Goal: Transaction & Acquisition: Purchase product/service

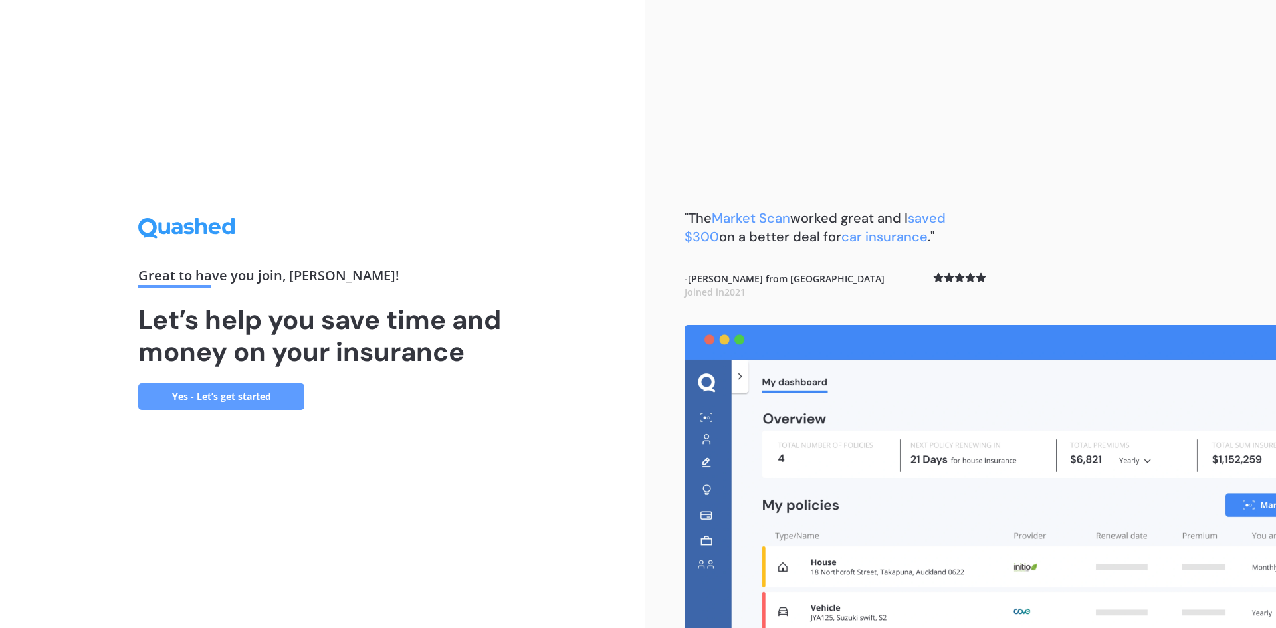
click at [247, 391] on link "Yes - Let’s get started" at bounding box center [221, 396] width 166 height 27
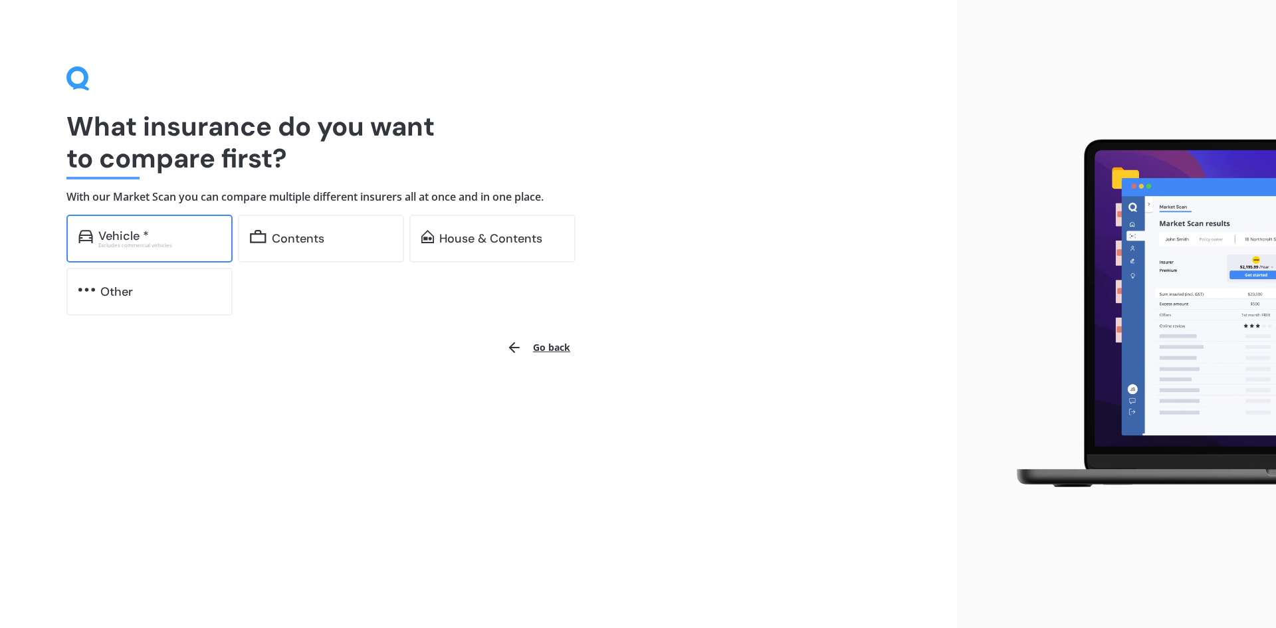
click at [175, 240] on div "Vehicle *" at bounding box center [159, 235] width 122 height 13
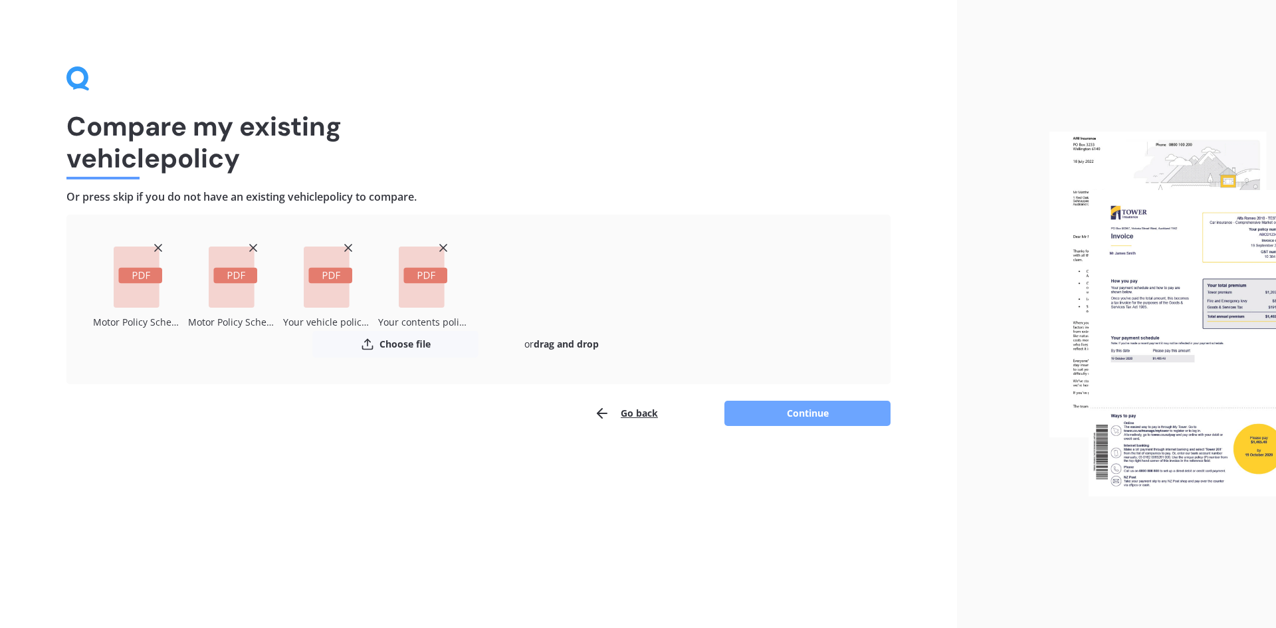
click at [815, 417] on button "Continue" at bounding box center [807, 413] width 166 height 25
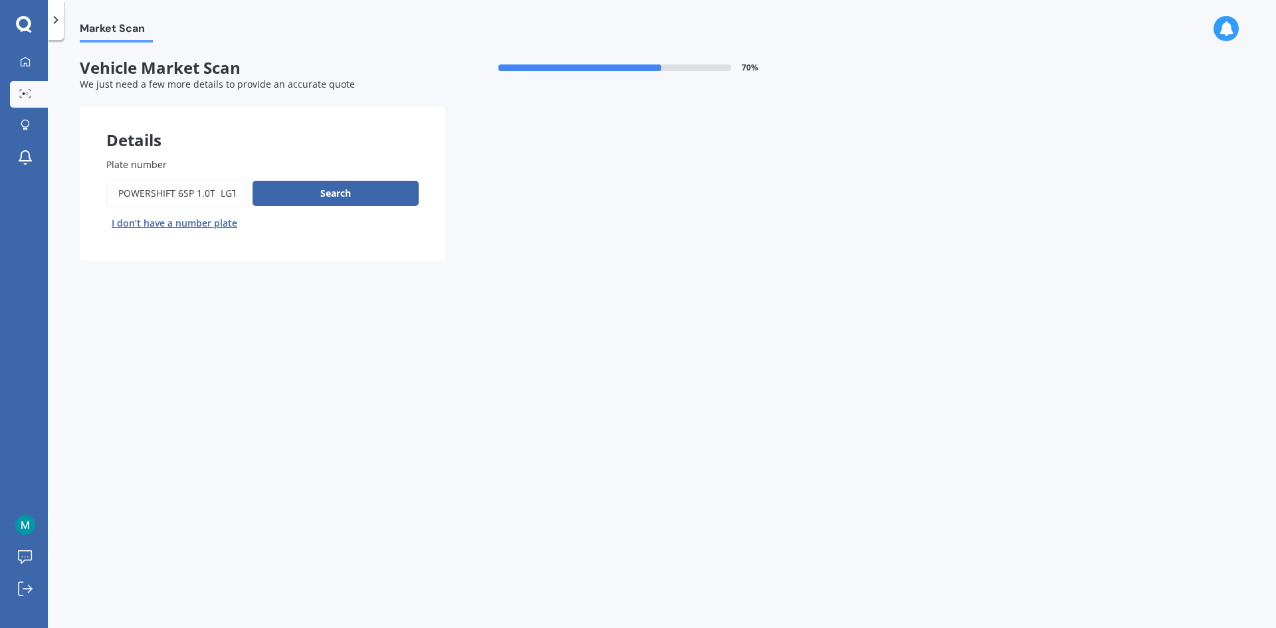
click at [142, 197] on input "Plate number" at bounding box center [176, 193] width 141 height 28
drag, startPoint x: 118, startPoint y: 195, endPoint x: 253, endPoint y: 197, distance: 135.6
click at [253, 197] on div "Search I don’t have a number plate" at bounding box center [262, 206] width 312 height 54
click at [204, 193] on input "Plate number" at bounding box center [176, 193] width 141 height 28
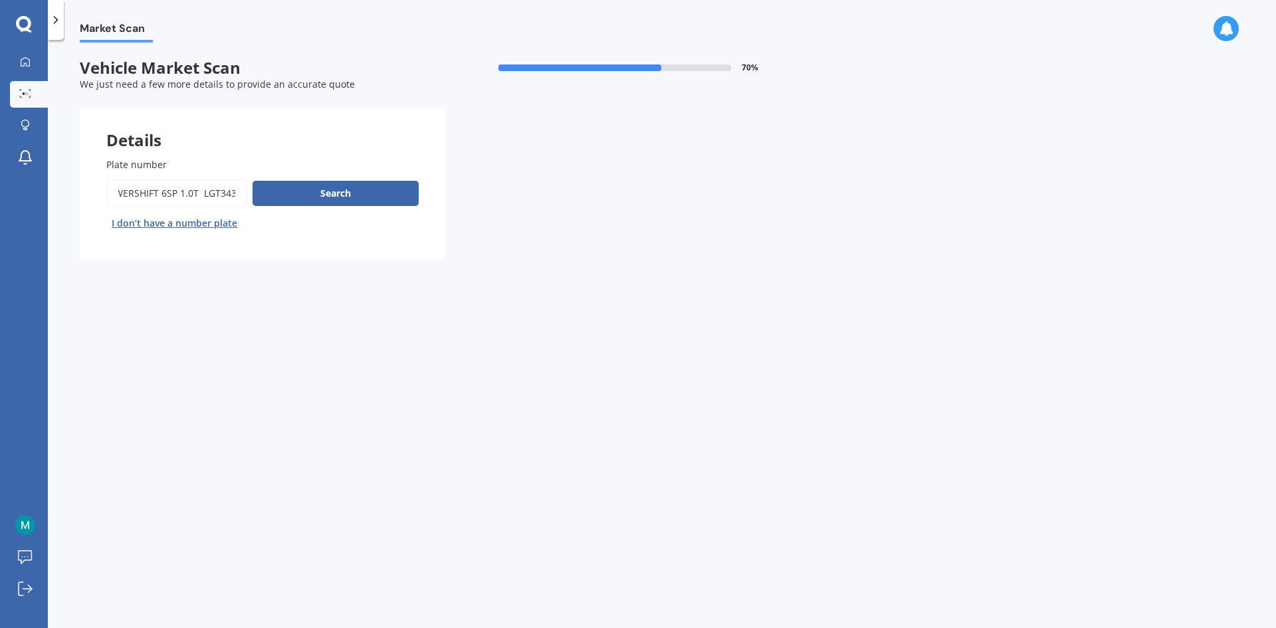
click at [202, 194] on input "Plate number" at bounding box center [176, 193] width 141 height 28
click at [201, 195] on input "Plate number" at bounding box center [176, 193] width 141 height 28
click at [200, 193] on input "Plate number" at bounding box center [176, 193] width 141 height 28
click at [204, 195] on input "Plate number" at bounding box center [176, 193] width 141 height 28
click at [203, 195] on input "Plate number" at bounding box center [176, 193] width 141 height 28
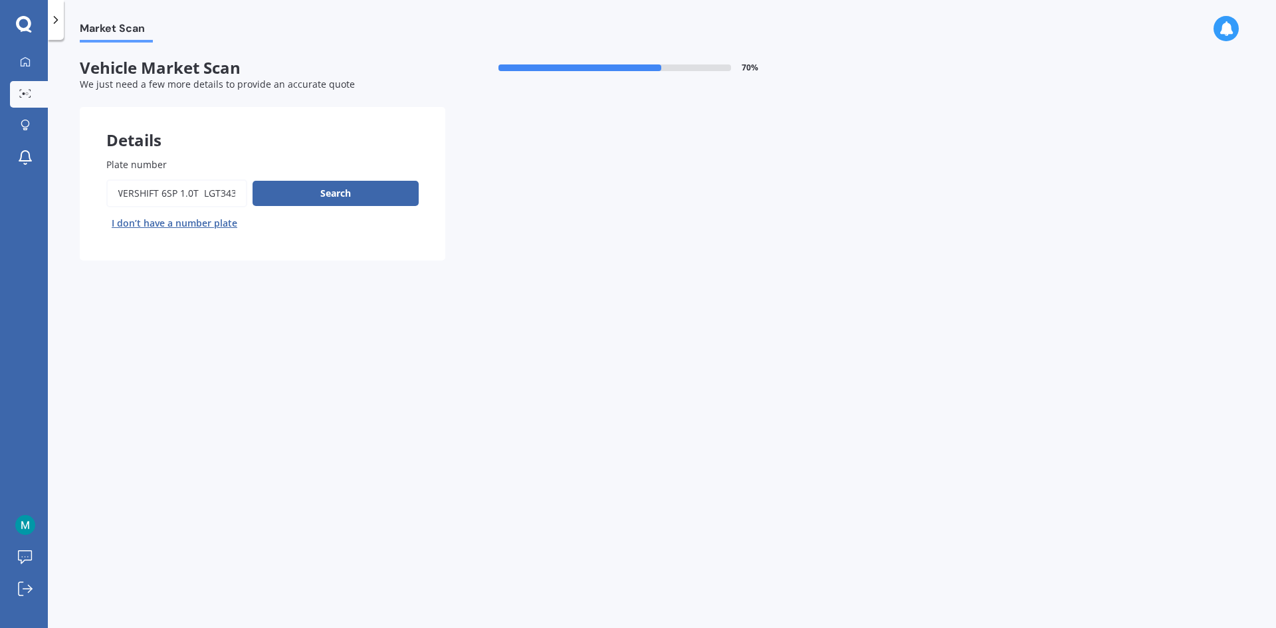
scroll to position [0, 0]
drag, startPoint x: 202, startPoint y: 193, endPoint x: 39, endPoint y: 193, distance: 163.5
click at [39, 193] on div "My Dashboard Market Scan Explore insurance Notifications [PERSON_NAME] Submit f…" at bounding box center [638, 314] width 1276 height 628
type input "LGT343"
click at [359, 199] on button "Search" at bounding box center [335, 193] width 166 height 25
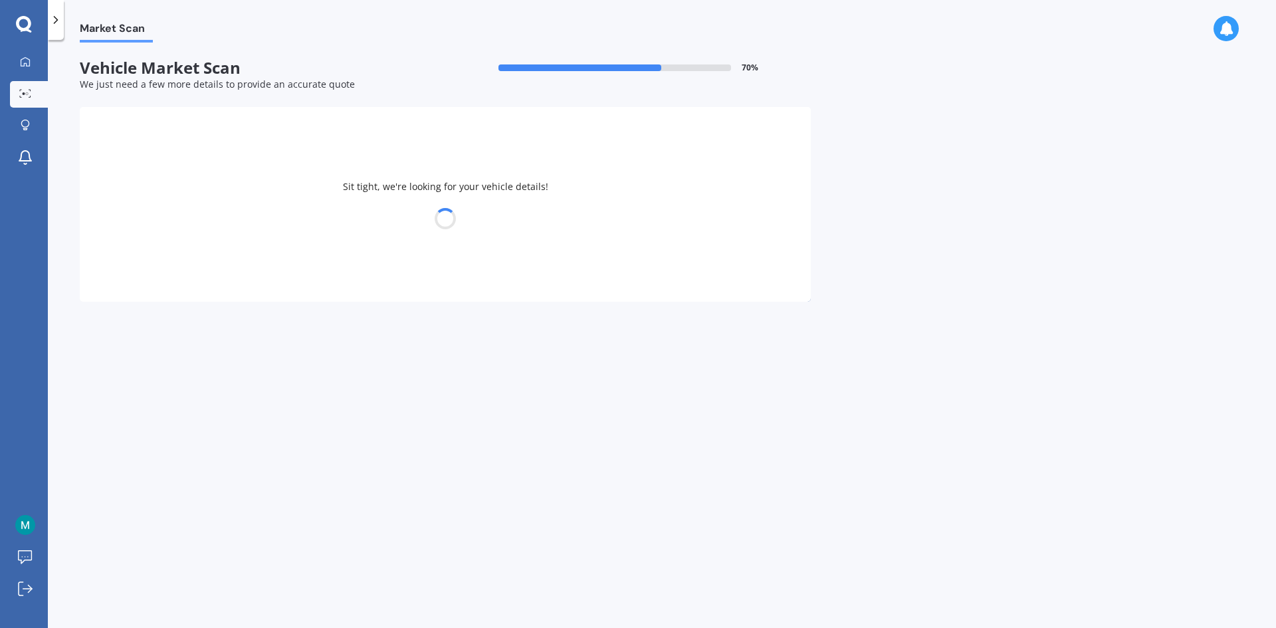
select select "FORD"
select select "FIESTA"
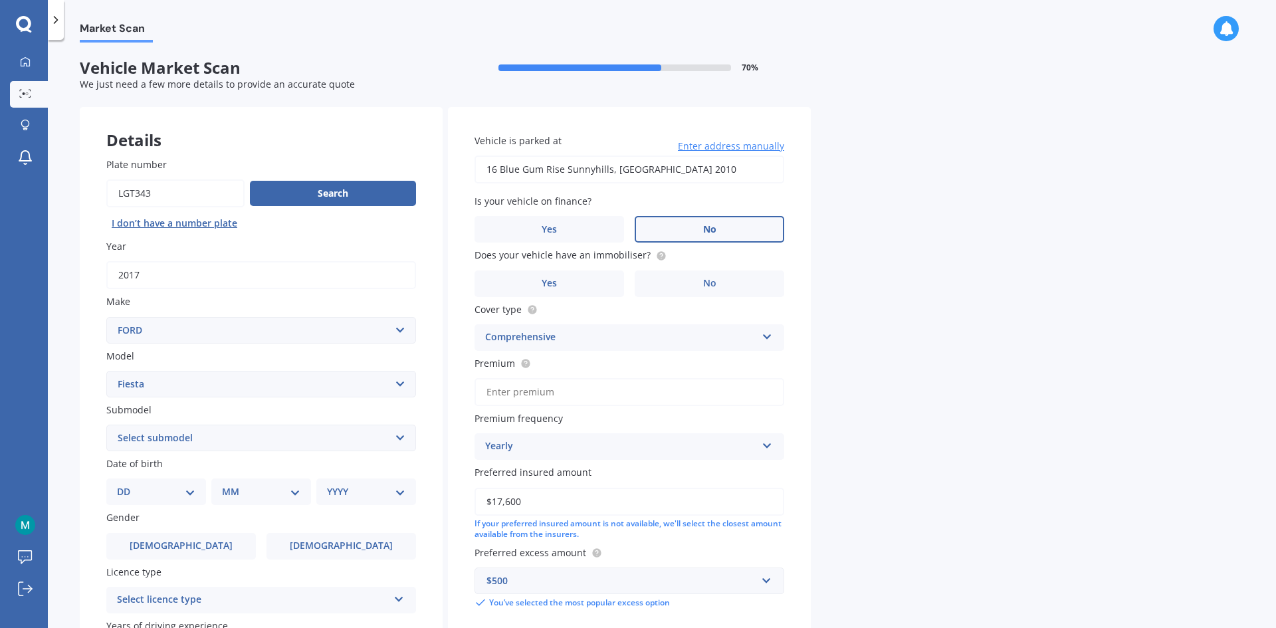
click at [681, 223] on label "No" at bounding box center [710, 229] width 150 height 27
click at [0, 0] on input "No" at bounding box center [0, 0] width 0 height 0
click at [695, 282] on label "No" at bounding box center [710, 283] width 150 height 27
click at [0, 0] on input "No" at bounding box center [0, 0] width 0 height 0
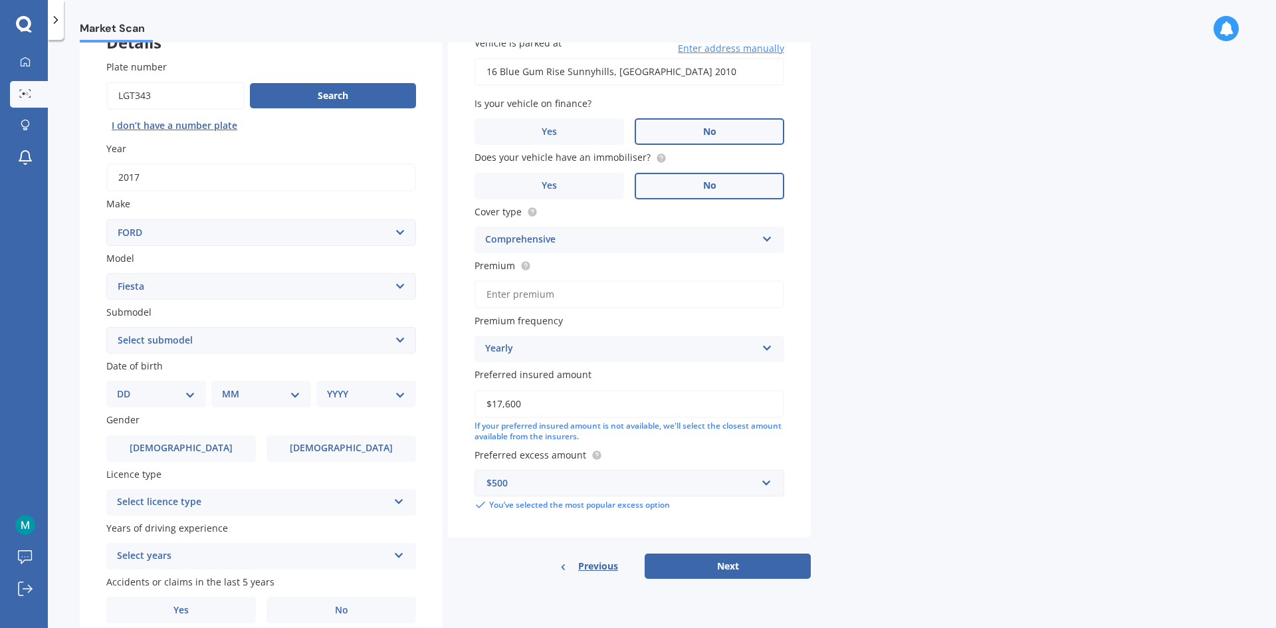
scroll to position [154, 0]
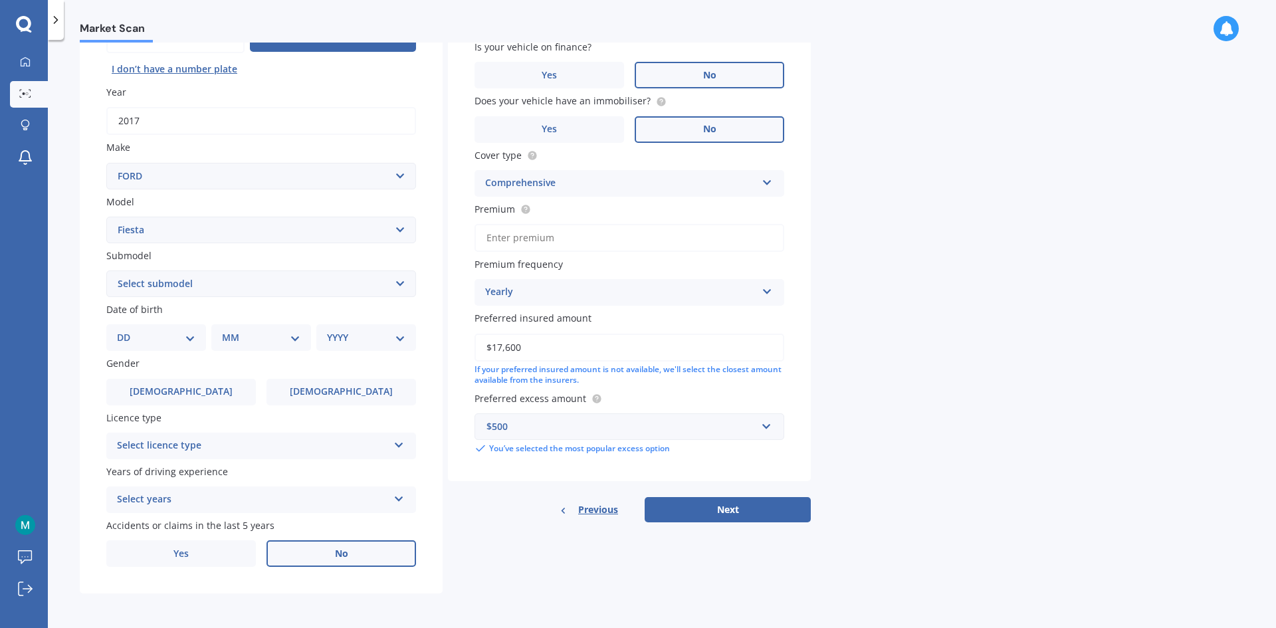
click at [347, 558] on span "No" at bounding box center [341, 553] width 13 height 11
click at [0, 0] on input "No" at bounding box center [0, 0] width 0 height 0
click at [181, 292] on select "Select submodel (All other) 1.0L Ecoboost 1.6 4WD Hatchback Hatchback turbo Spo…" at bounding box center [261, 283] width 310 height 27
select select "SPORT"
click at [106, 270] on select "Select submodel (All other) 1.0L Ecoboost 1.6 4WD Hatchback Hatchback turbo Spo…" at bounding box center [261, 283] width 310 height 27
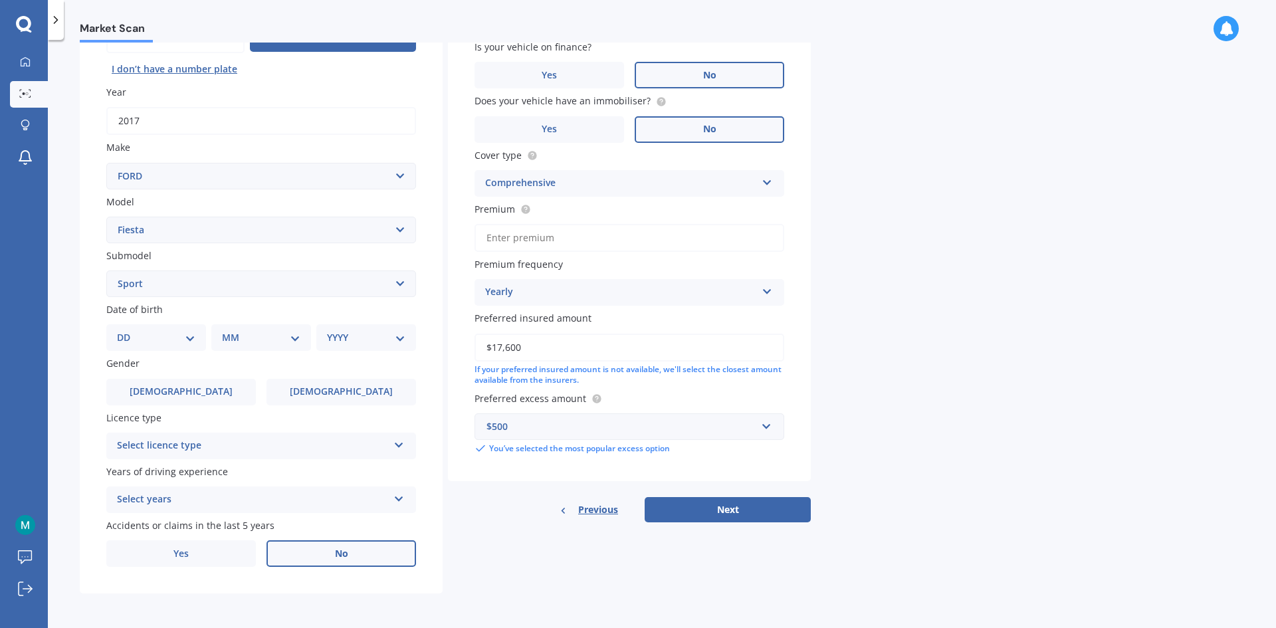
click at [181, 338] on select "DD 01 02 03 04 05 06 07 08 09 10 11 12 13 14 15 16 17 18 19 20 21 22 23 24 25 2…" at bounding box center [156, 337] width 78 height 15
select select "07"
click at [128, 330] on select "DD 01 02 03 04 05 06 07 08 09 10 11 12 13 14 15 16 17 18 19 20 21 22 23 24 25 2…" at bounding box center [156, 337] width 78 height 15
click at [256, 339] on select "MM 01 02 03 04 05 06 07 08 09 10 11 12" at bounding box center [263, 337] width 73 height 15
select select "04"
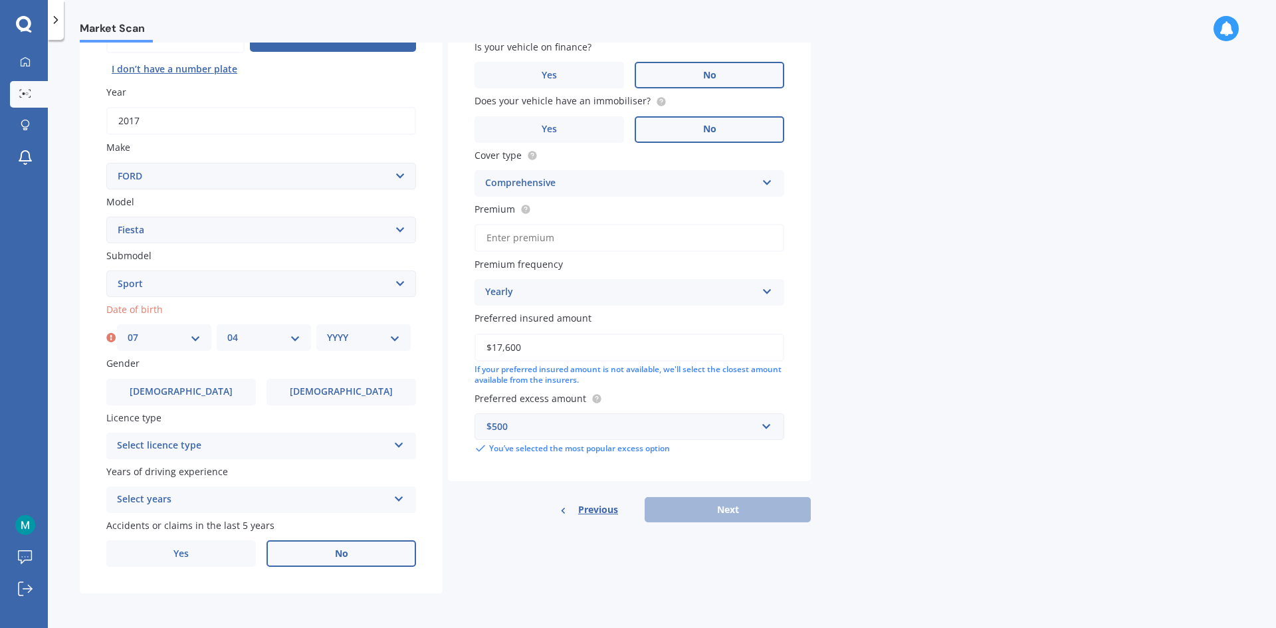
click at [227, 330] on select "MM 01 02 03 04 05 06 07 08 09 10 11 12" at bounding box center [263, 337] width 73 height 15
click at [355, 343] on select "YYYY 2025 2024 2023 2022 2021 2020 2019 2018 2017 2016 2015 2014 2013 2012 2011…" at bounding box center [363, 337] width 73 height 15
select select "1991"
click at [327, 330] on select "YYYY 2025 2024 2023 2022 2021 2020 2019 2018 2017 2016 2015 2014 2013 2012 2011…" at bounding box center [363, 337] width 73 height 15
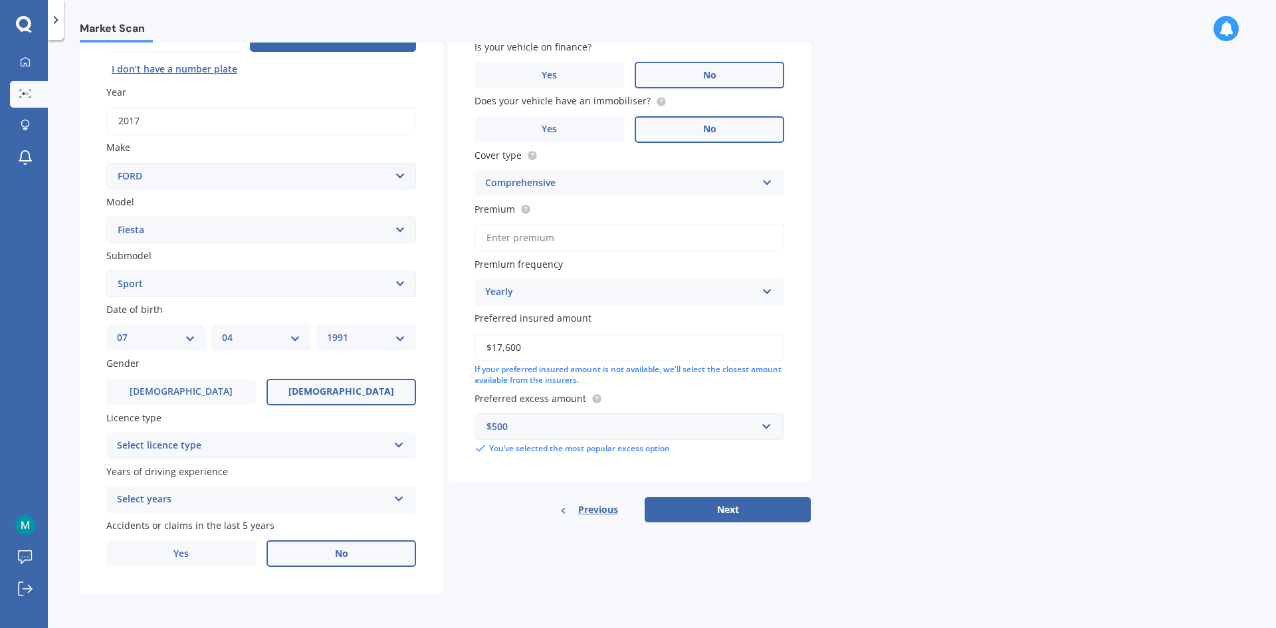
click at [333, 382] on label "[DEMOGRAPHIC_DATA]" at bounding box center [341, 392] width 150 height 27
click at [0, 0] on input "[DEMOGRAPHIC_DATA]" at bounding box center [0, 0] width 0 height 0
click at [207, 443] on div "Select licence type" at bounding box center [252, 446] width 271 height 16
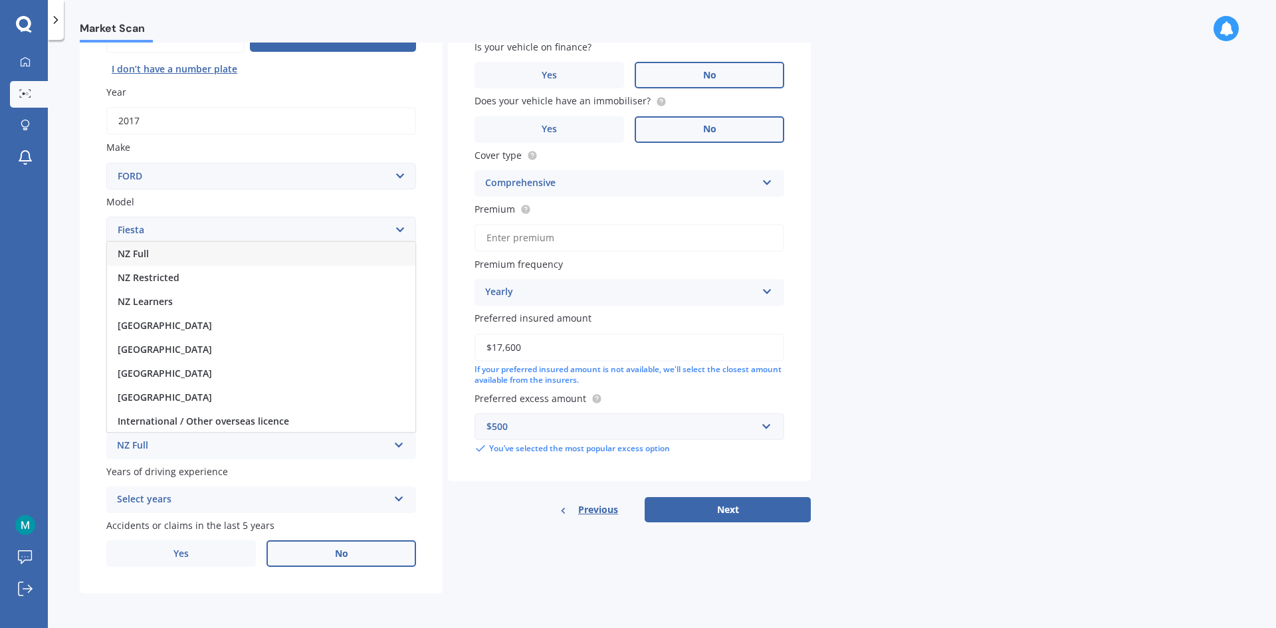
click at [165, 254] on div "NZ Full" at bounding box center [261, 254] width 308 height 24
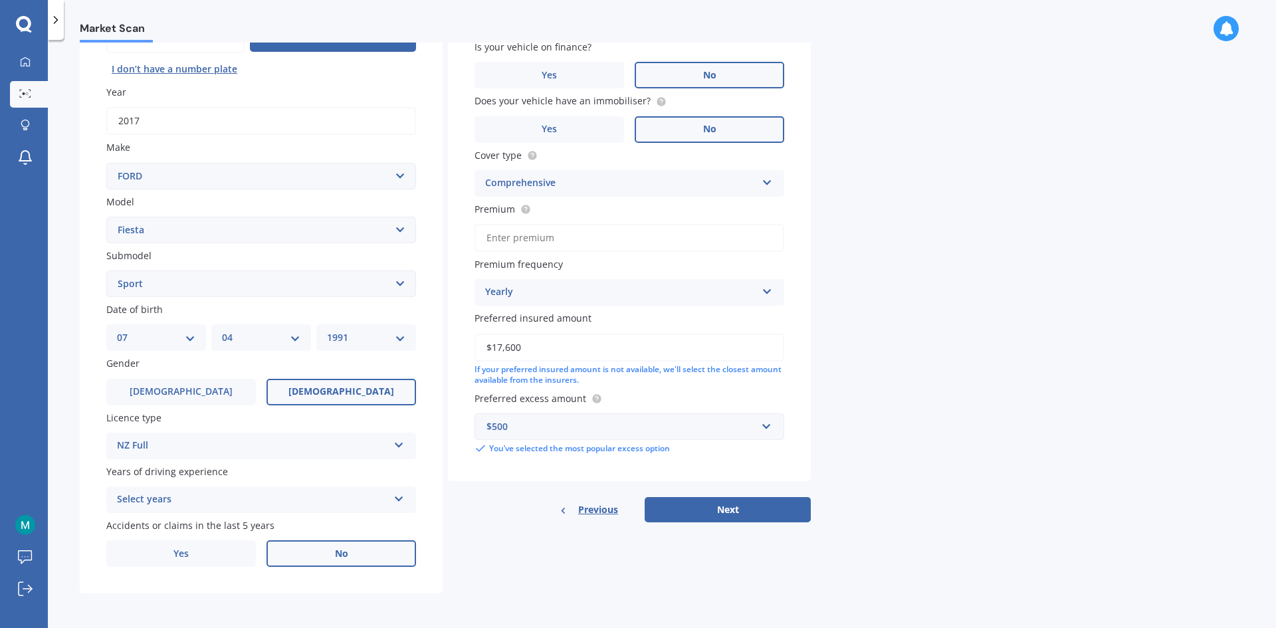
click at [183, 500] on div "Select years" at bounding box center [252, 500] width 271 height 16
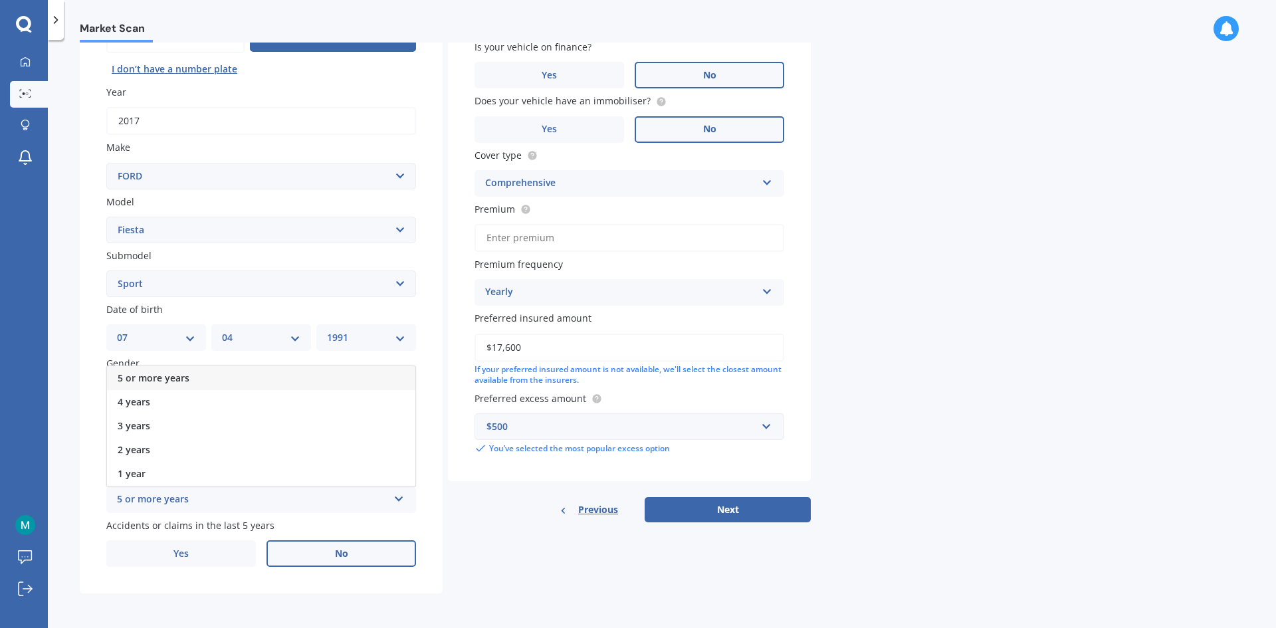
click at [175, 383] on span "5 or more years" at bounding box center [154, 377] width 72 height 13
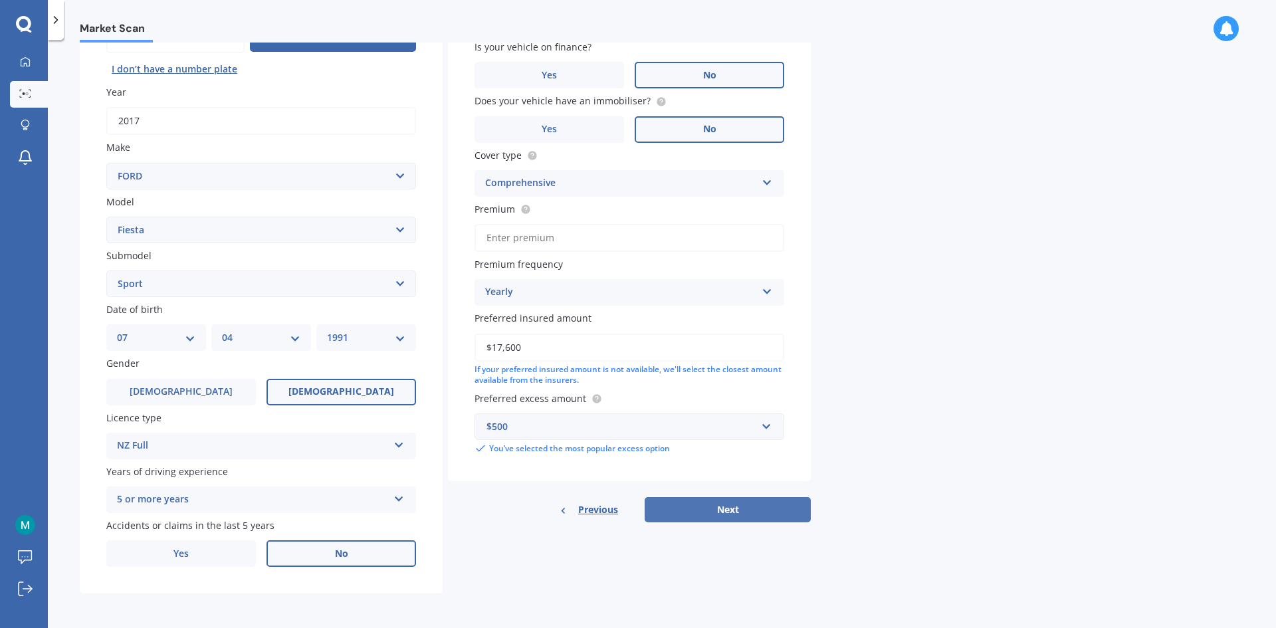
click at [753, 514] on button "Next" at bounding box center [728, 509] width 166 height 25
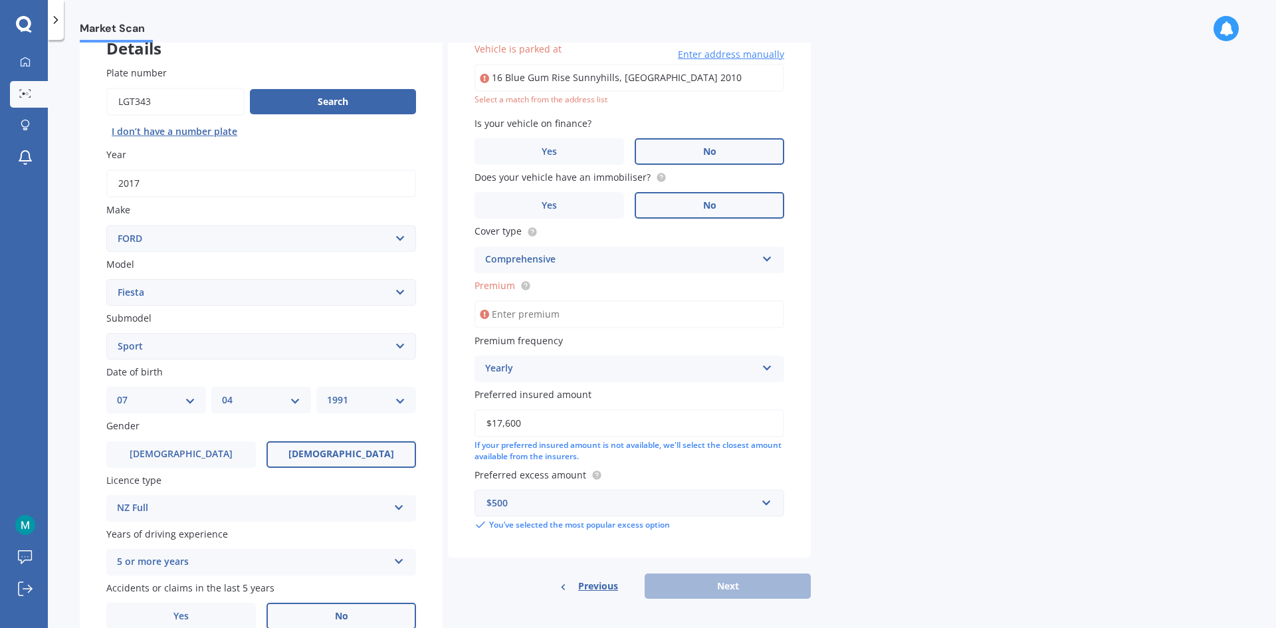
scroll to position [91, 0]
click at [596, 309] on input "Premium" at bounding box center [629, 315] width 310 height 28
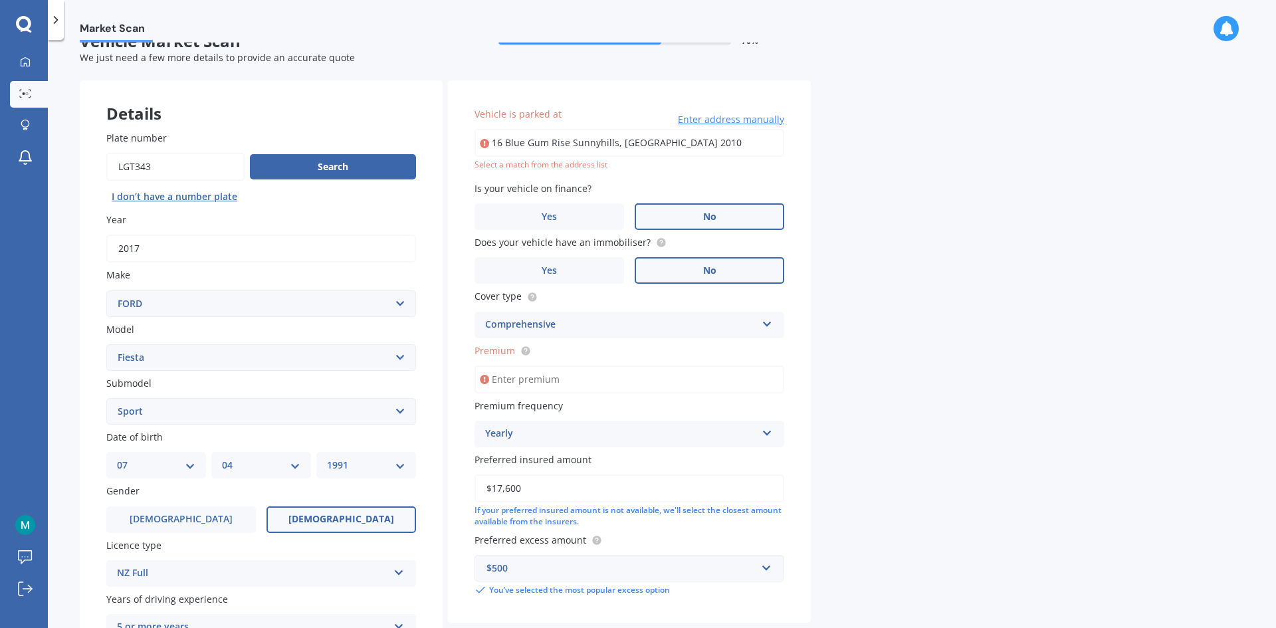
scroll to position [0, 0]
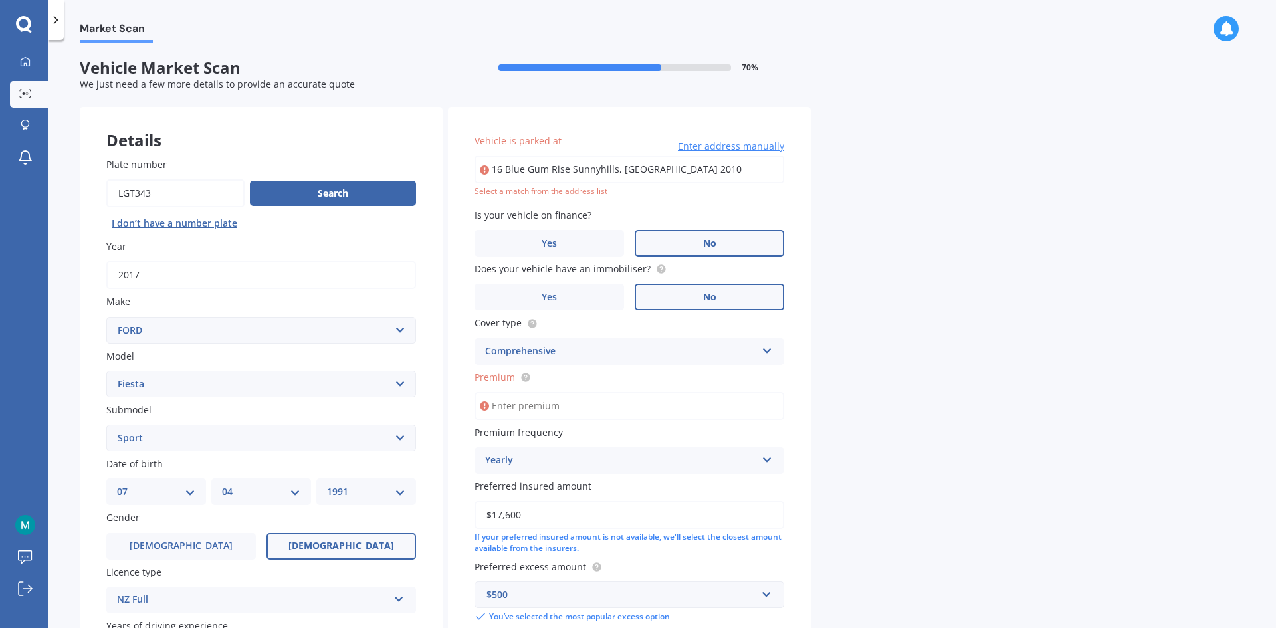
paste input "$47.92"
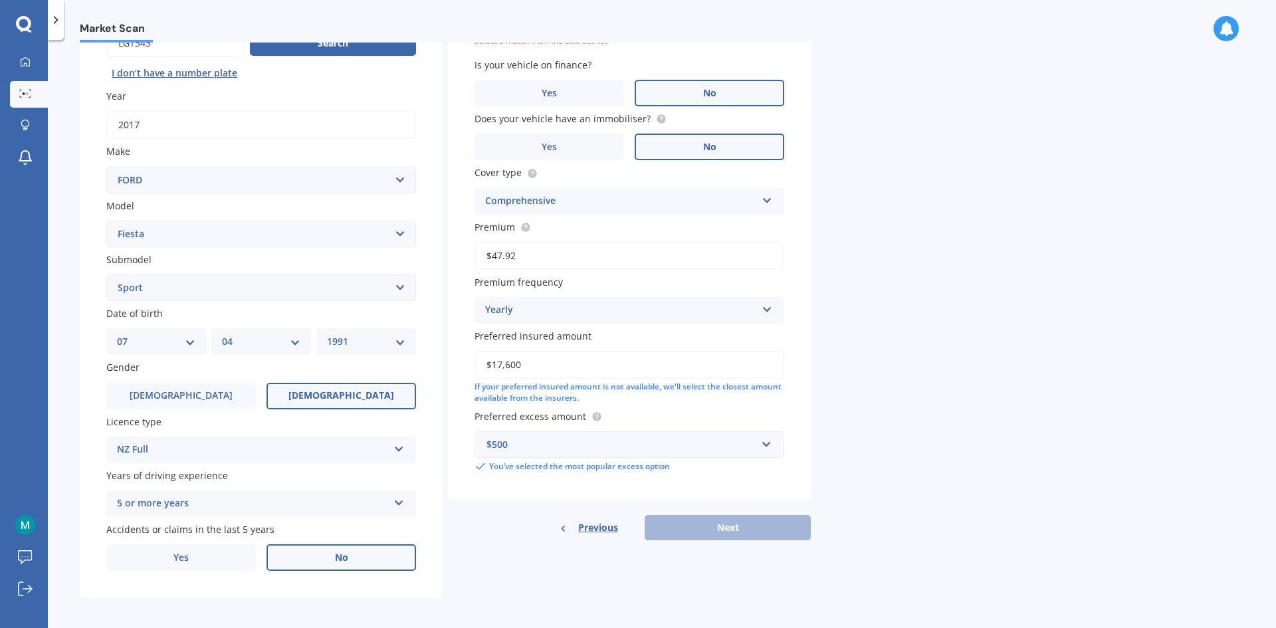
scroll to position [154, 0]
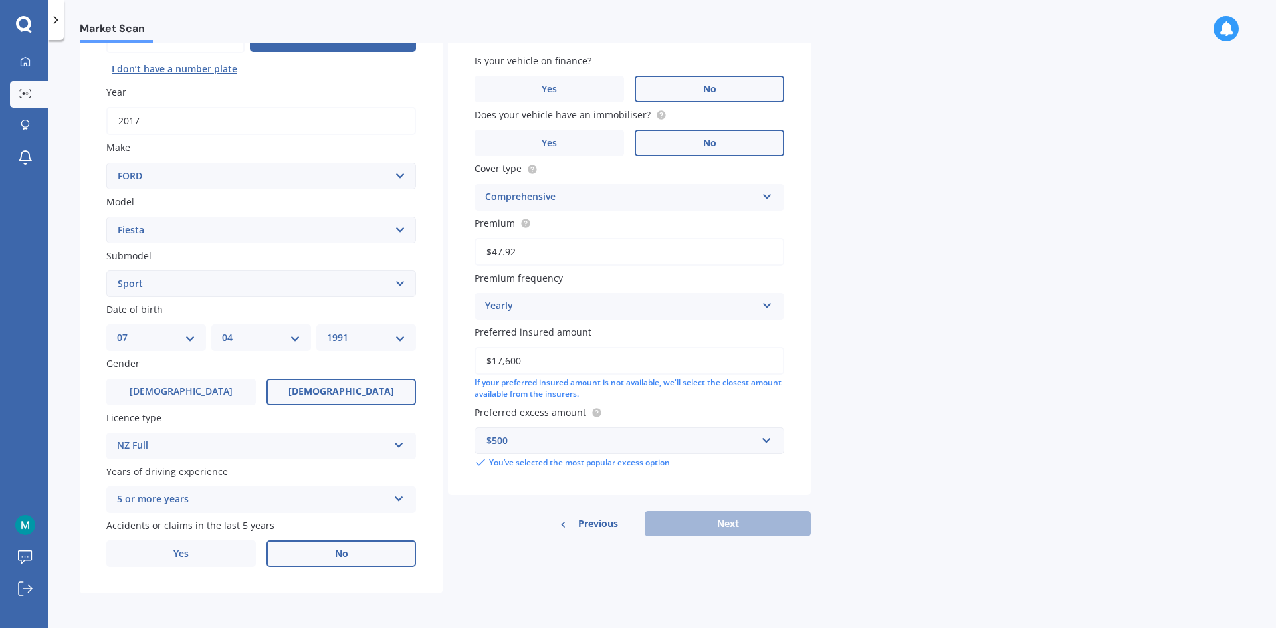
type input "$47.92"
click at [536, 361] on input "$17,600" at bounding box center [629, 361] width 310 height 28
drag, startPoint x: 542, startPoint y: 360, endPoint x: 333, endPoint y: 372, distance: 209.6
click at [376, 369] on div "Details Plate number Search I don’t have a number plate Year [DATE] Make Select…" at bounding box center [445, 273] width 731 height 641
type input "$11,000"
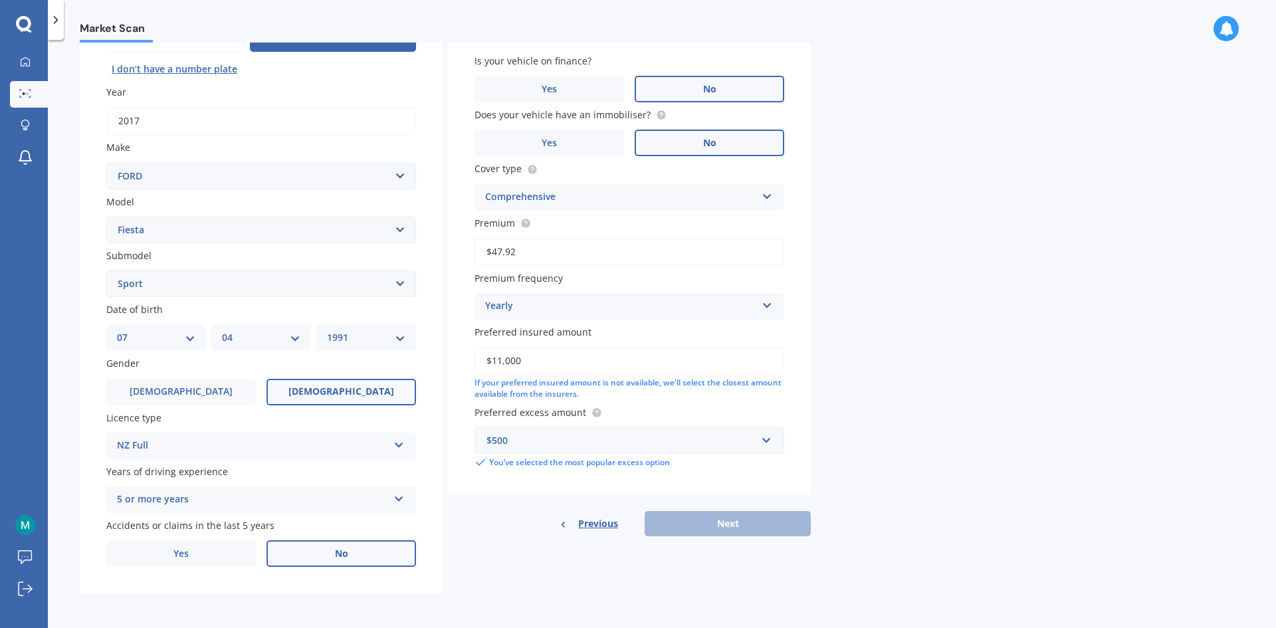
click at [727, 524] on div "Previous Next" at bounding box center [629, 523] width 363 height 25
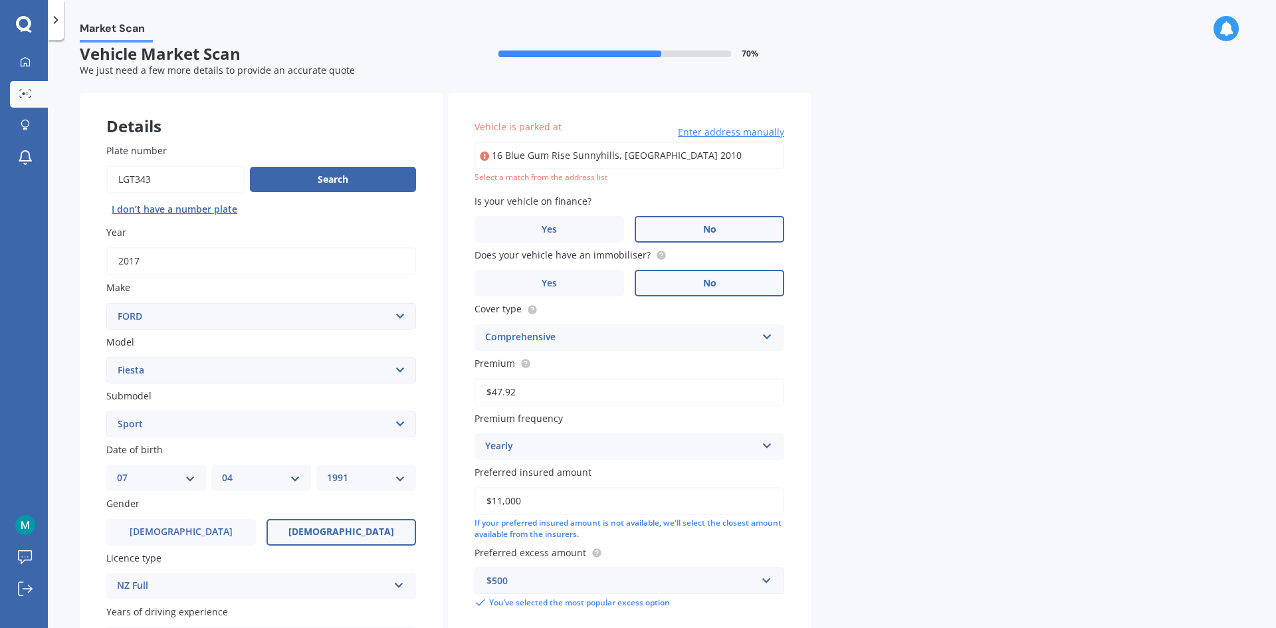
scroll to position [0, 0]
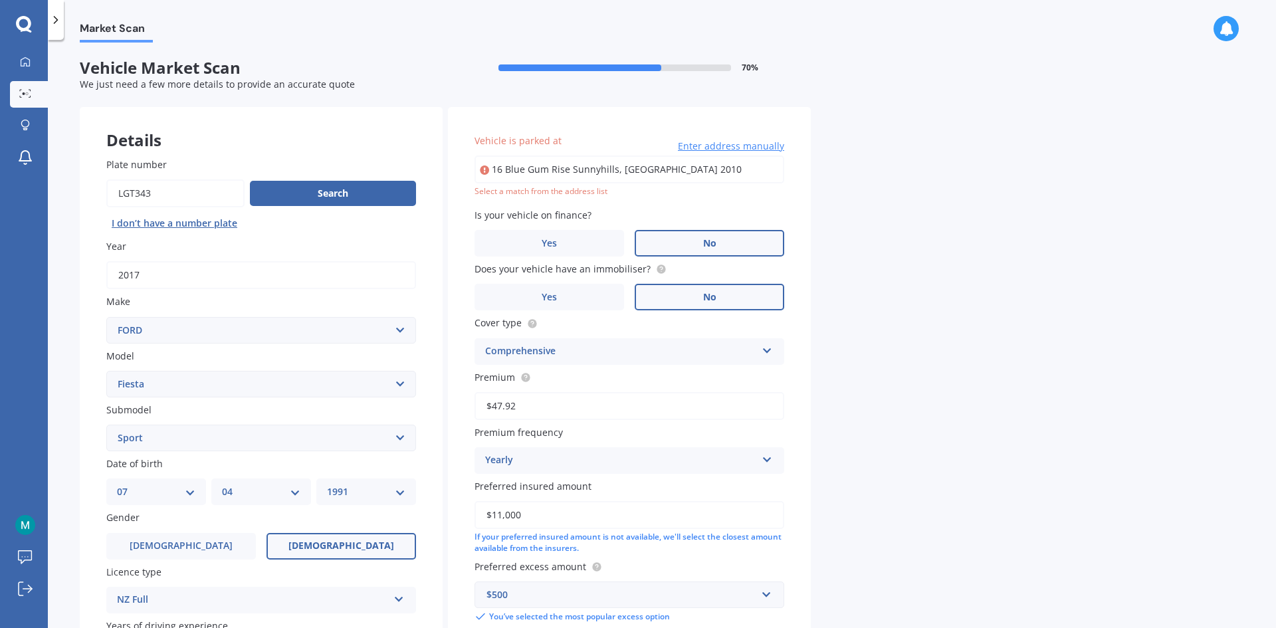
click at [603, 162] on input "16 Blue Gum Rise Sunnyhills, [GEOGRAPHIC_DATA] 2010" at bounding box center [629, 169] width 310 height 28
drag, startPoint x: 716, startPoint y: 170, endPoint x: 278, endPoint y: 163, distance: 437.3
click at [282, 162] on div "Details Plate number Search I don’t have a number plate Year [DATE] Make Select…" at bounding box center [445, 427] width 731 height 641
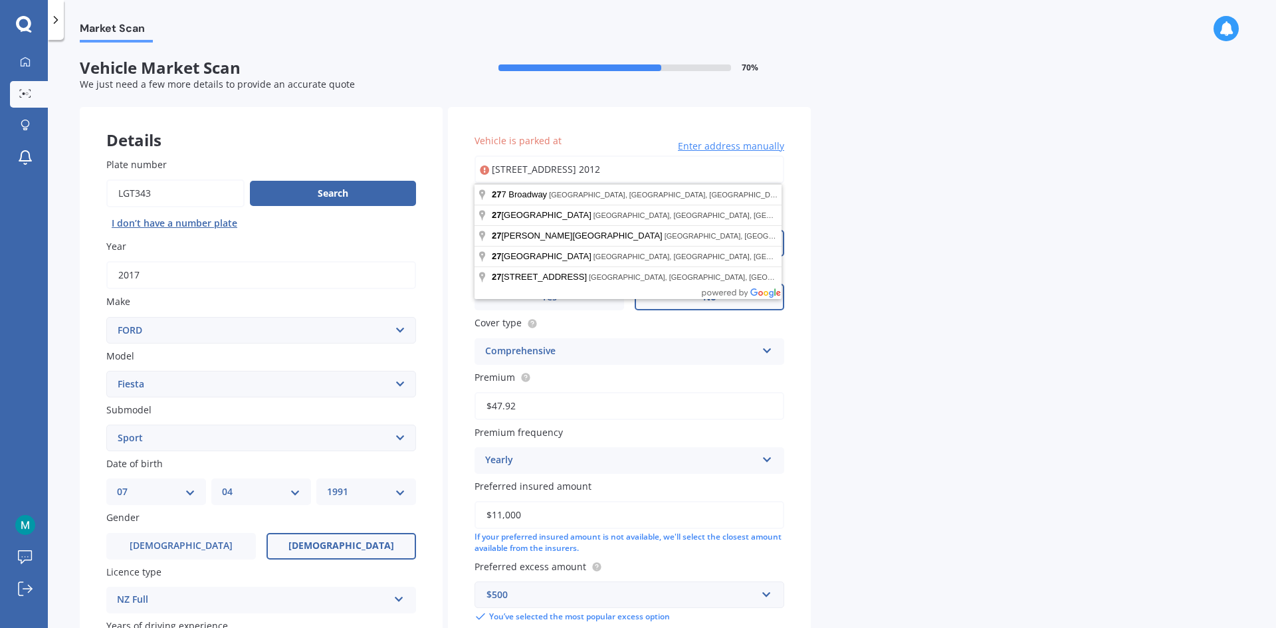
click at [617, 166] on input "[STREET_ADDRESS] 2012" at bounding box center [629, 169] width 310 height 28
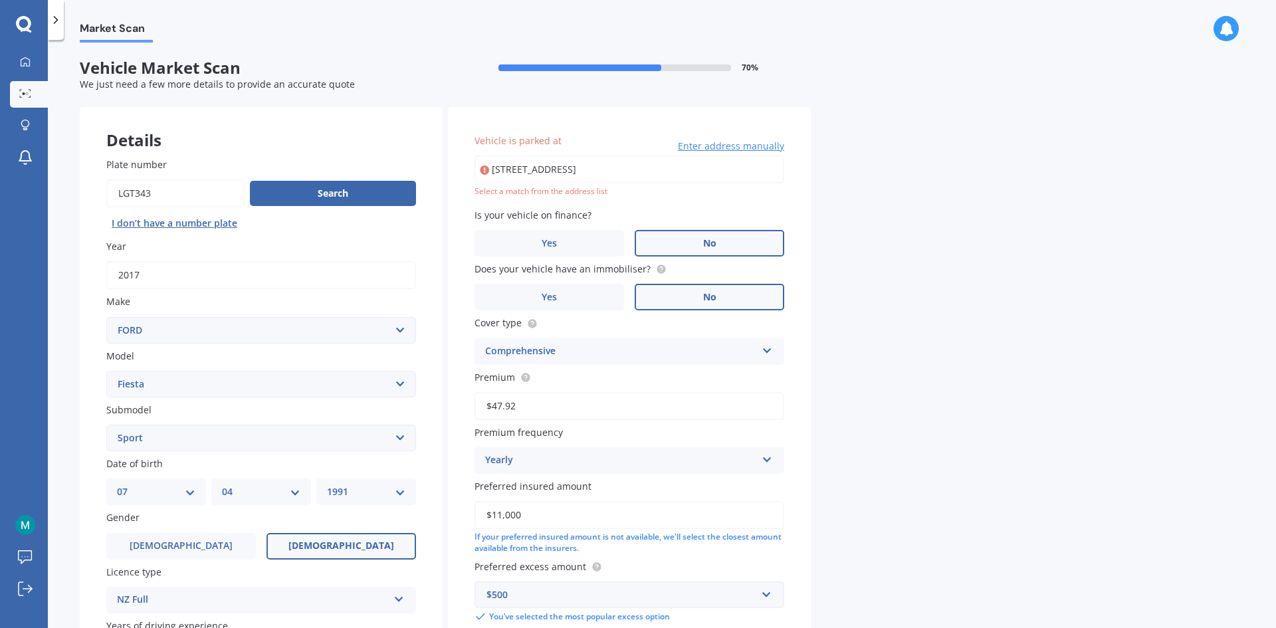
type input "[STREET_ADDRESS] 2012"
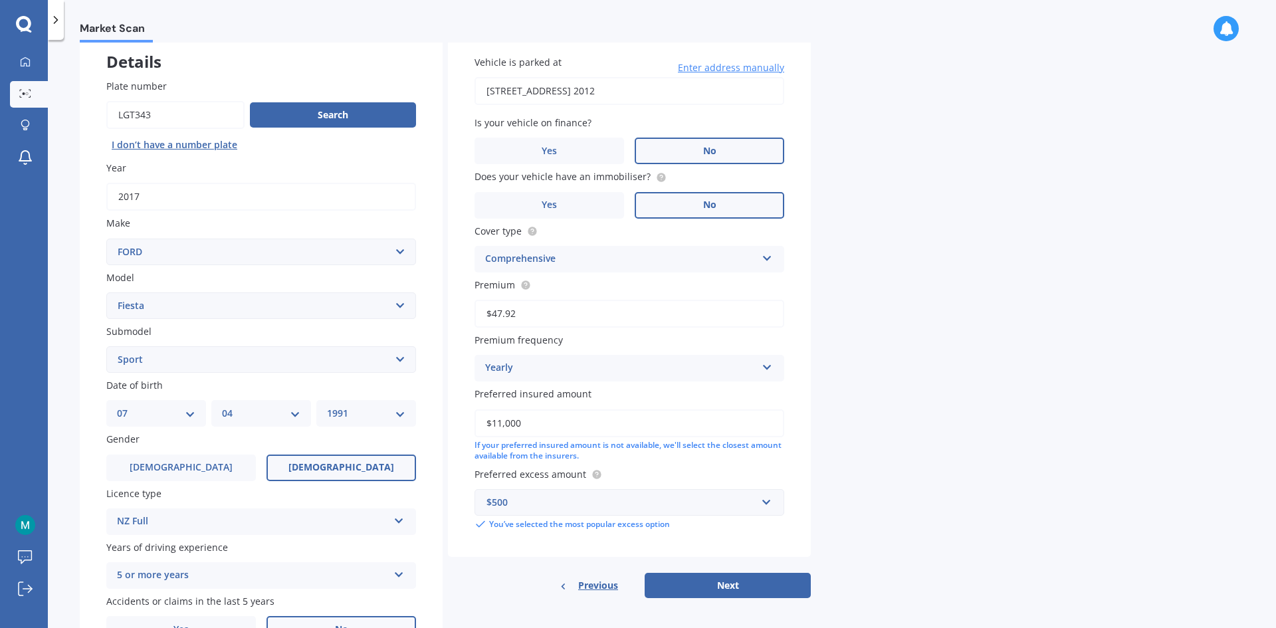
scroll to position [154, 0]
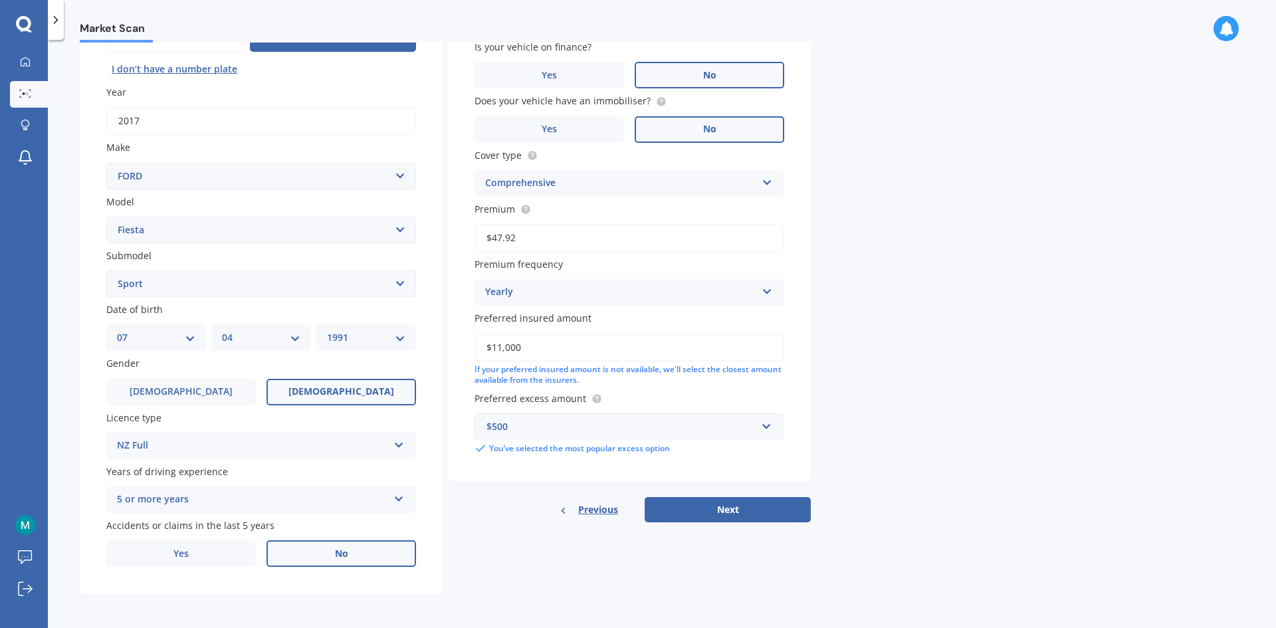
click at [705, 523] on div "Details Plate number Search I don’t have a number plate Year [DATE] Make Select…" at bounding box center [445, 273] width 731 height 641
click at [737, 510] on button "Next" at bounding box center [728, 509] width 166 height 25
select select "07"
select select "04"
select select "1991"
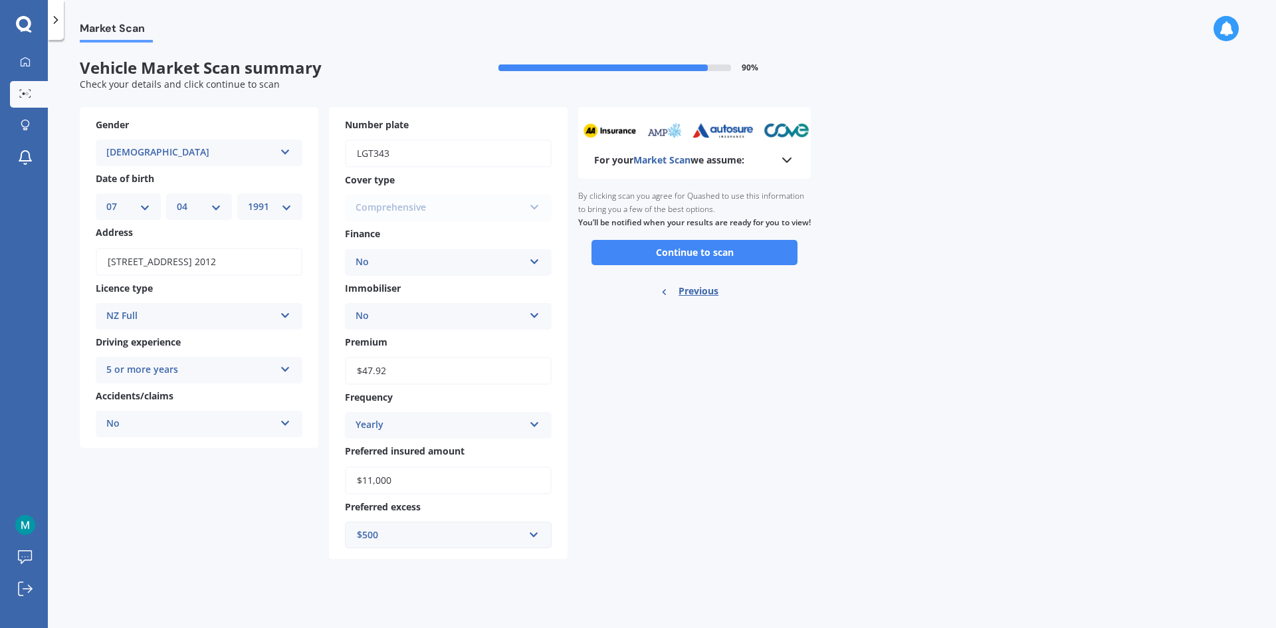
scroll to position [0, 0]
click at [726, 263] on button "Continue to scan" at bounding box center [694, 252] width 206 height 25
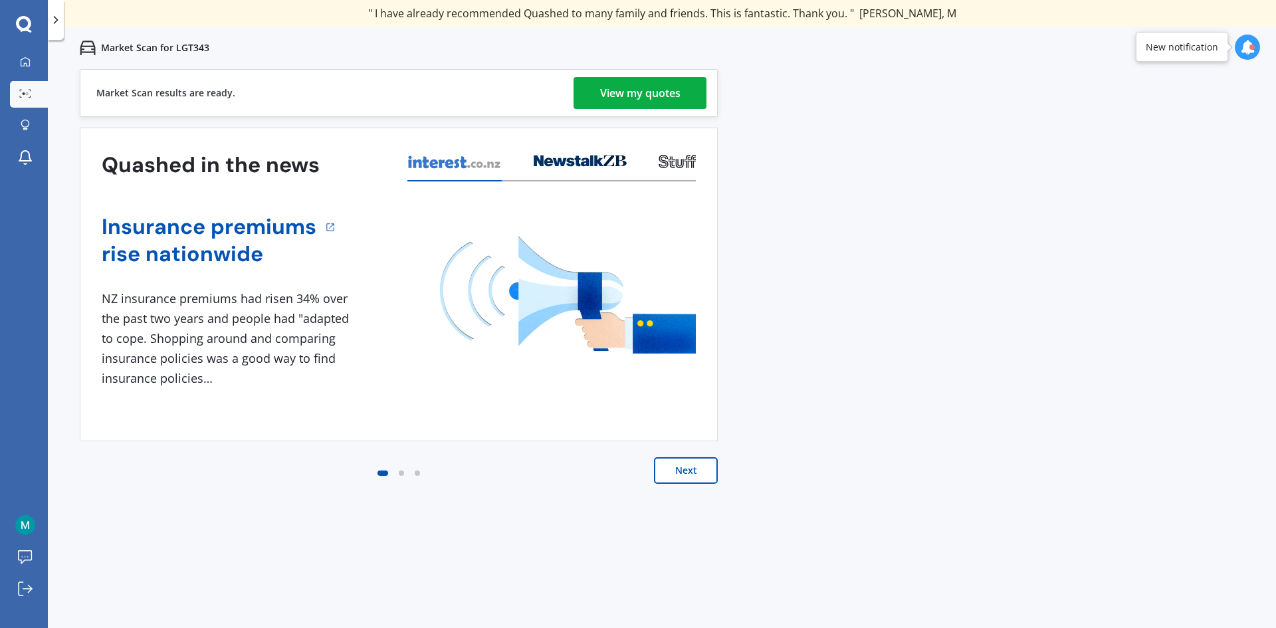
click at [699, 470] on button "Next" at bounding box center [686, 470] width 64 height 27
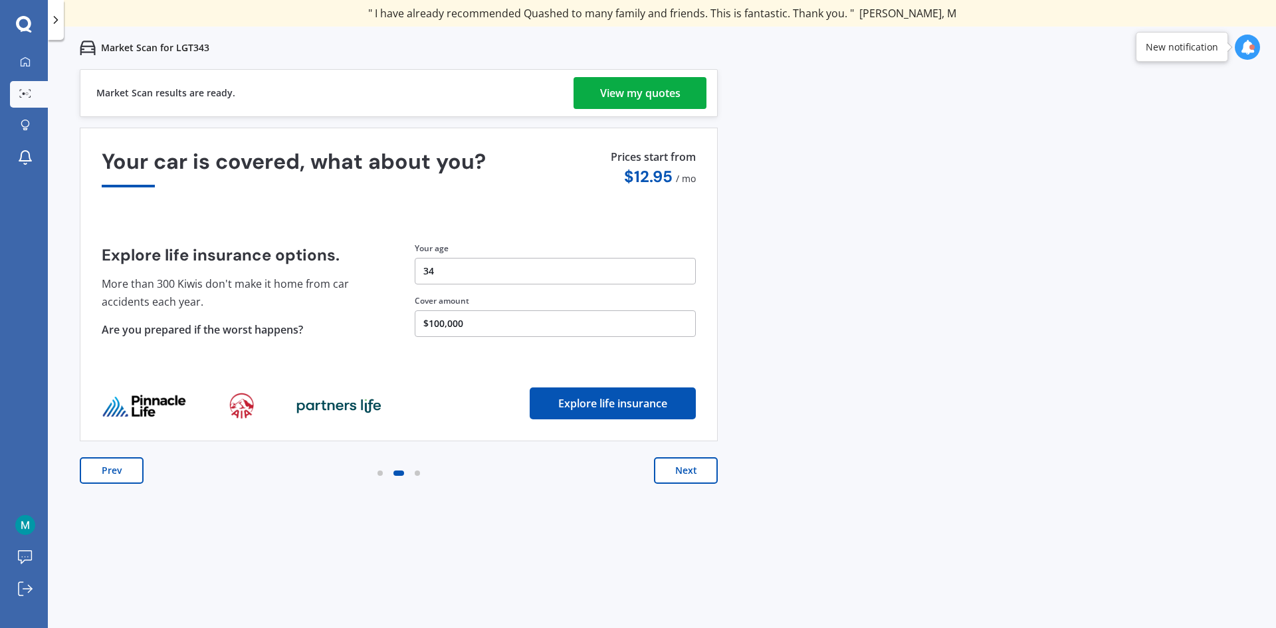
click at [696, 472] on button "Next" at bounding box center [686, 470] width 64 height 27
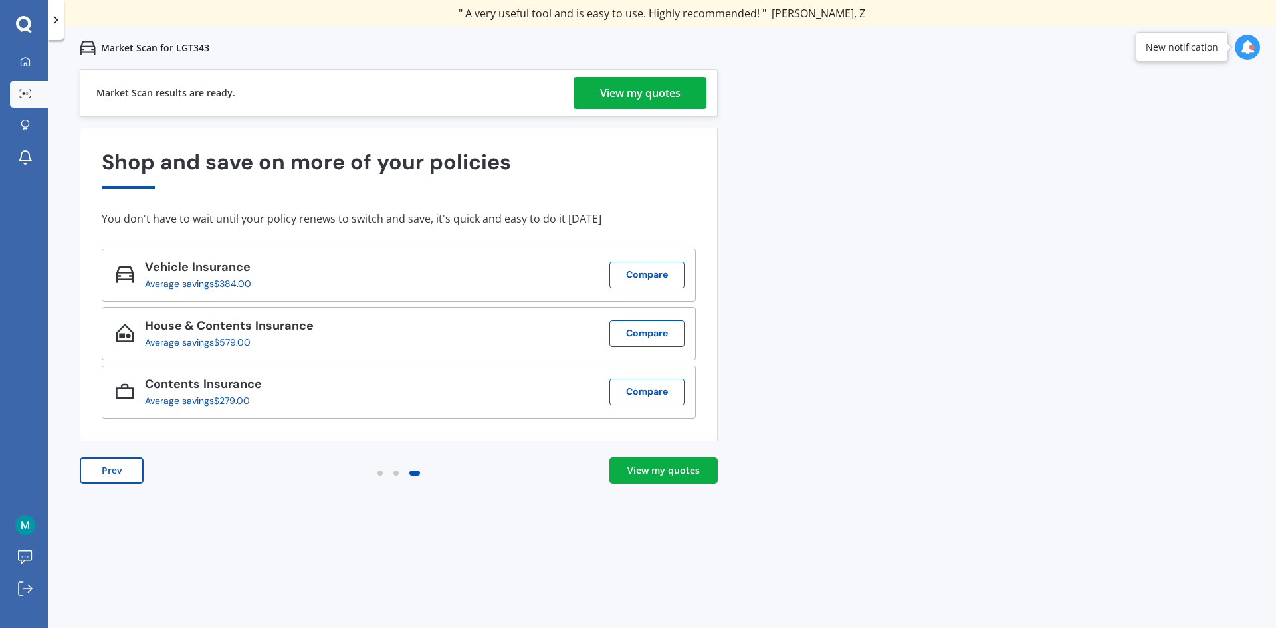
click at [194, 278] on div "Average savings $384.00" at bounding box center [198, 283] width 106 height 11
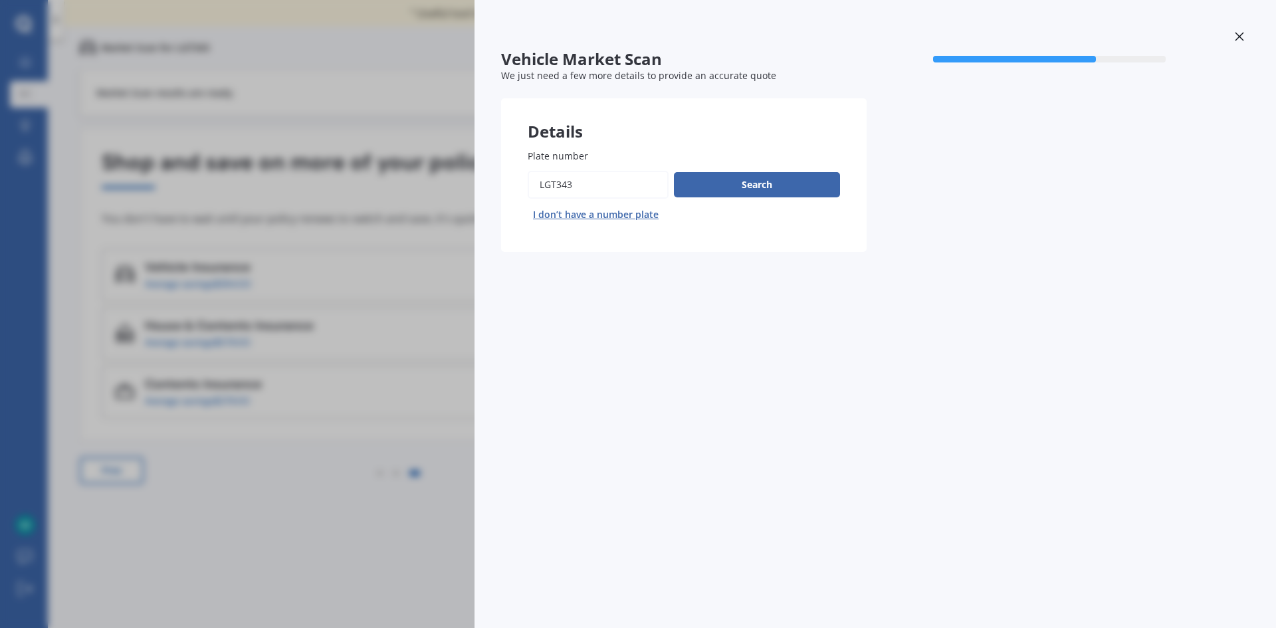
click at [1245, 42] on div at bounding box center [1239, 38] width 20 height 23
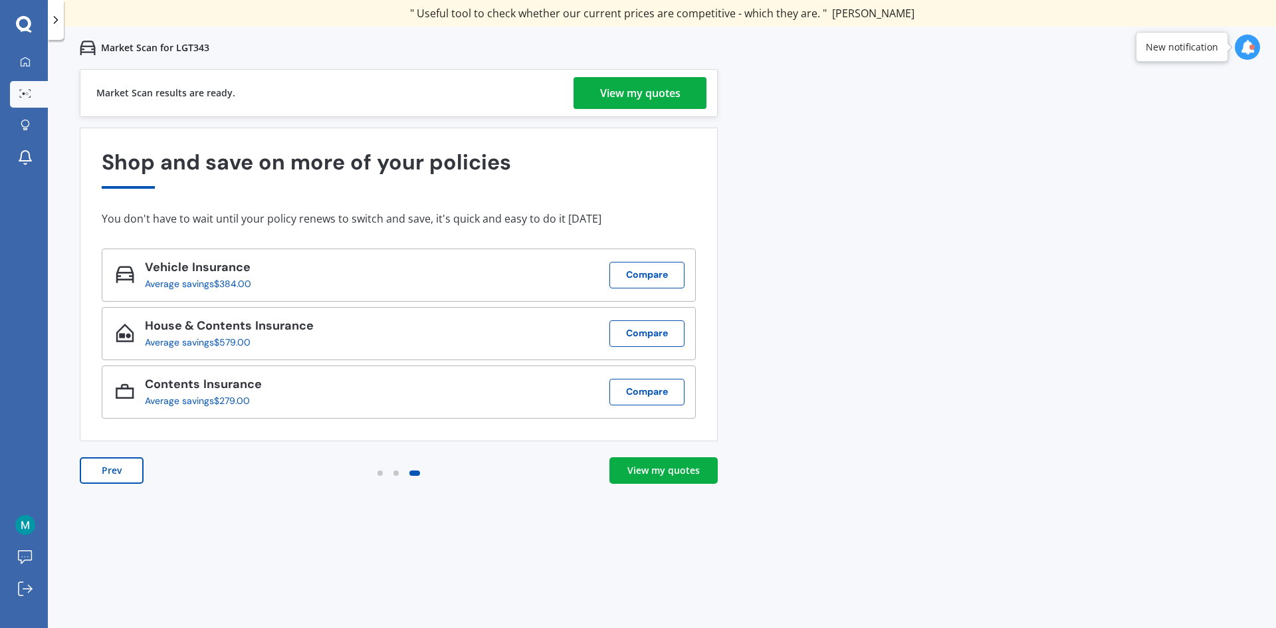
click at [630, 99] on div "View my quotes" at bounding box center [640, 93] width 80 height 32
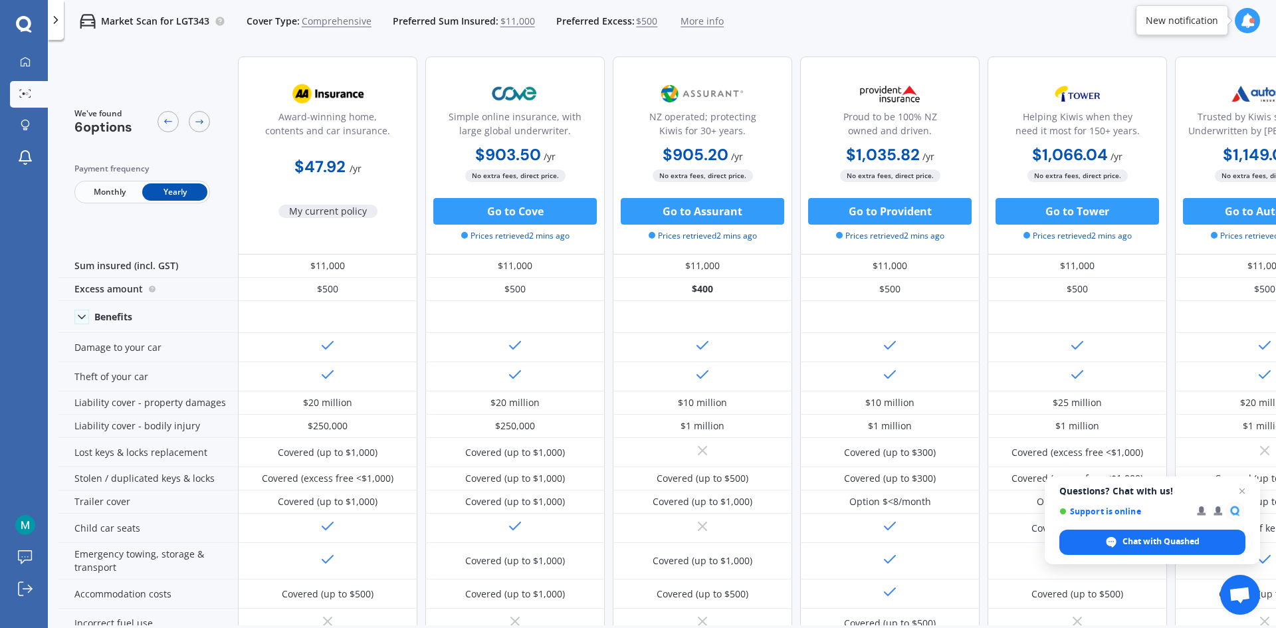
click at [114, 199] on span "Monthly" at bounding box center [109, 191] width 65 height 17
click at [342, 213] on span "My current policy" at bounding box center [327, 211] width 99 height 13
click at [326, 168] on b "$3.99" at bounding box center [317, 166] width 43 height 21
click at [695, 23] on span "More info" at bounding box center [701, 21] width 43 height 13
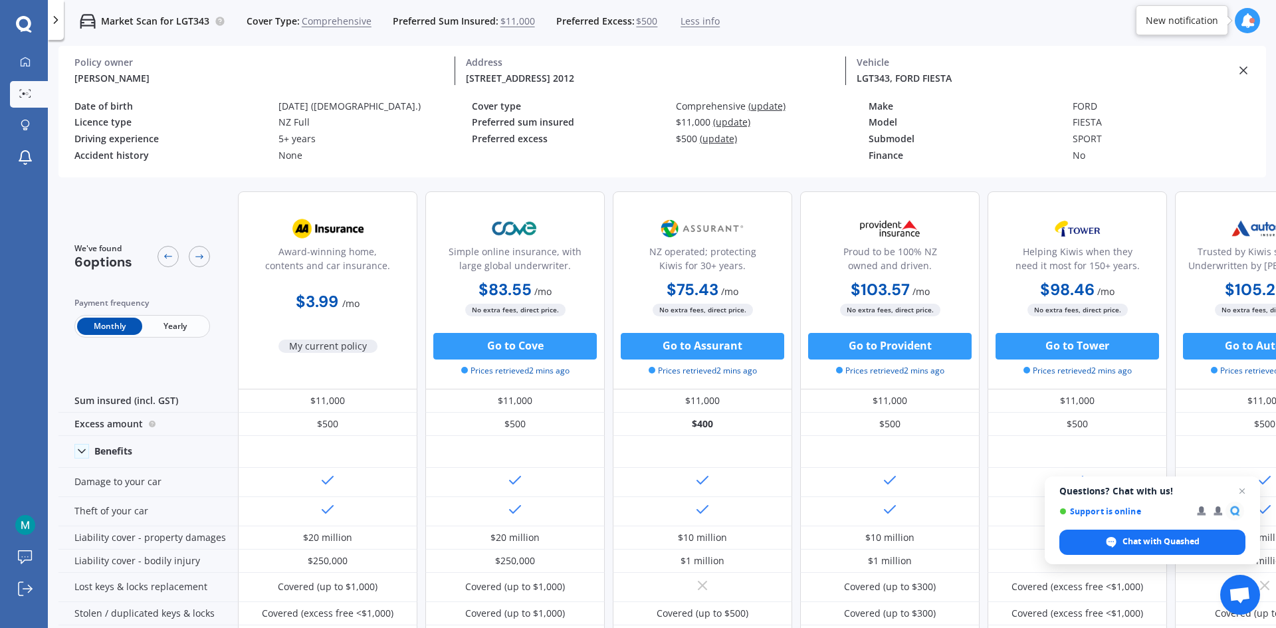
click at [302, 117] on div "NZ Full" at bounding box center [374, 122] width 193 height 11
click at [1056, 128] on div "Model" at bounding box center [964, 122] width 193 height 11
click at [22, 74] on link "My Dashboard" at bounding box center [29, 62] width 38 height 27
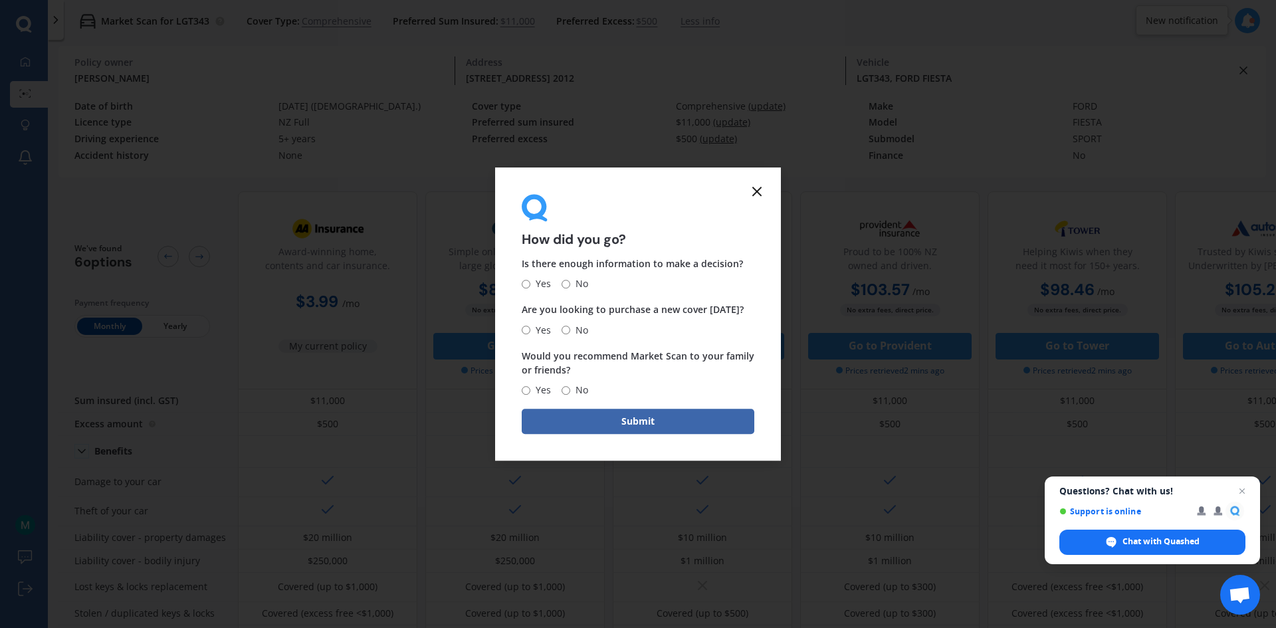
click at [755, 193] on line at bounding box center [757, 191] width 8 height 8
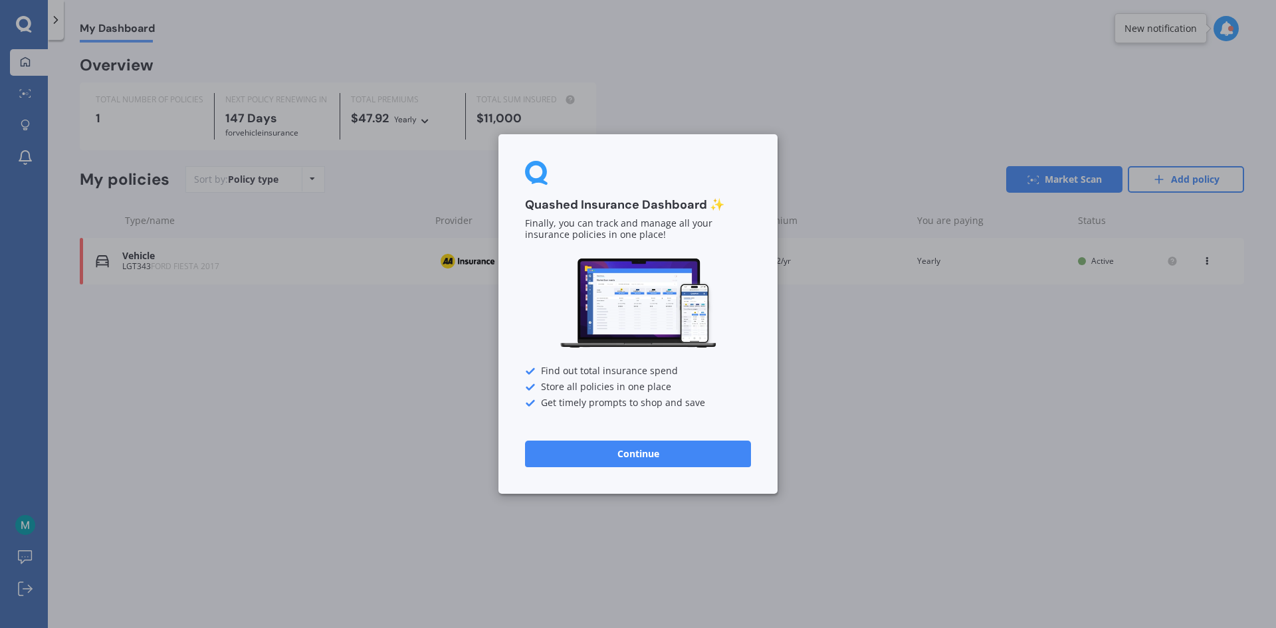
click at [629, 454] on button "Continue" at bounding box center [638, 454] width 226 height 27
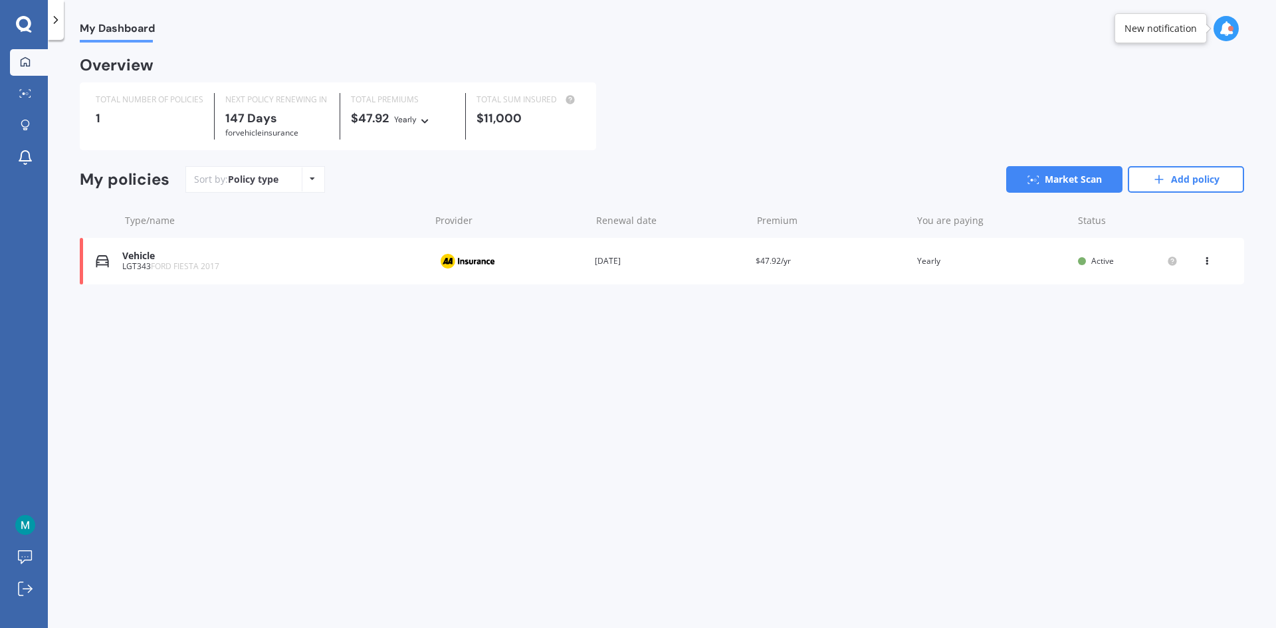
click at [159, 265] on span "FORD FIESTA 2017" at bounding box center [185, 265] width 68 height 11
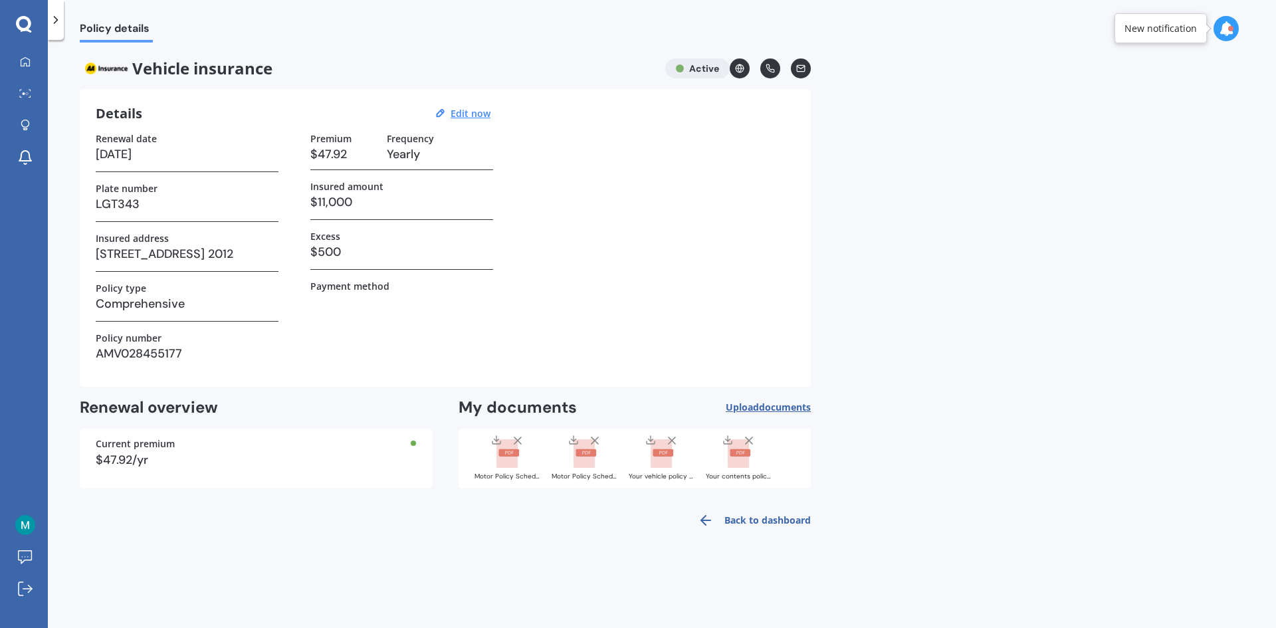
click at [418, 443] on div "Current premium $47.92/yr" at bounding box center [256, 459] width 352 height 60
click at [146, 445] on div "Current premium" at bounding box center [256, 443] width 320 height 9
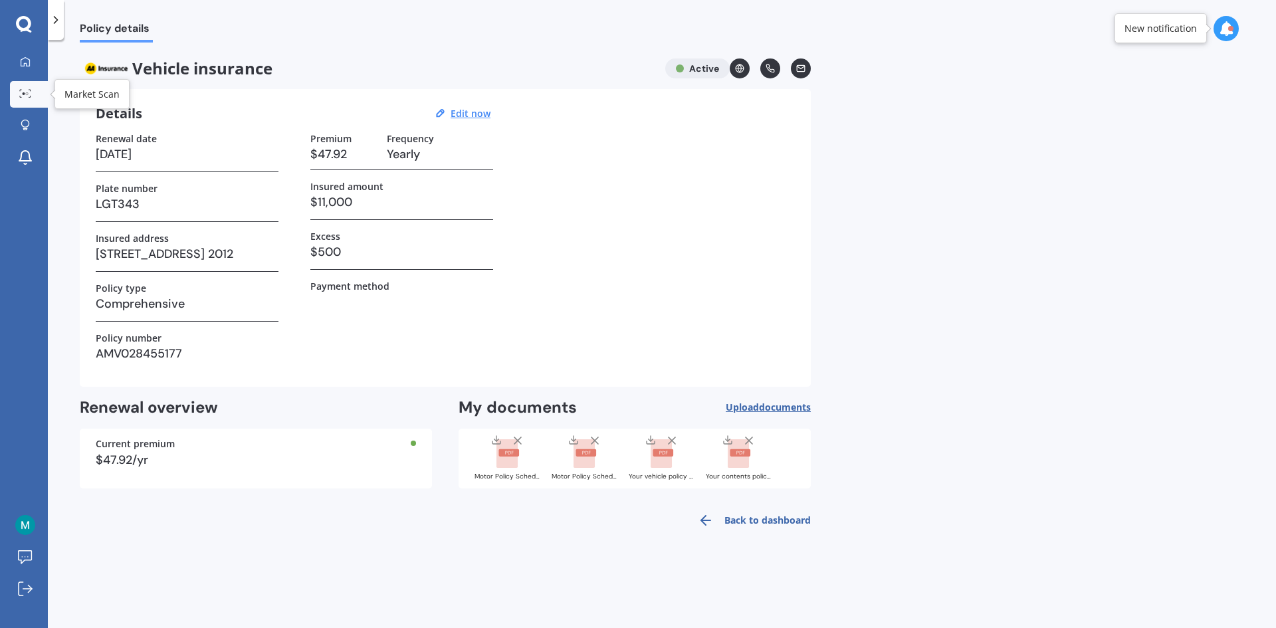
click at [17, 96] on div at bounding box center [25, 94] width 20 height 10
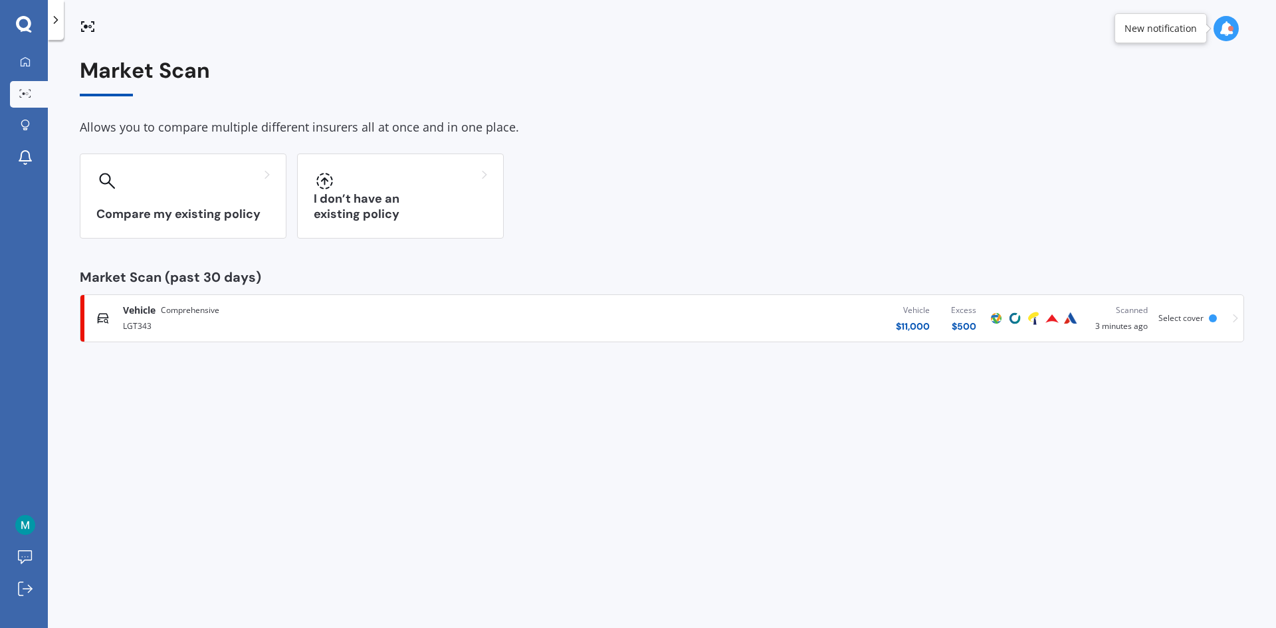
click at [814, 321] on div "Vehicle $ 11,000 Excess $ 500" at bounding box center [764, 318] width 445 height 40
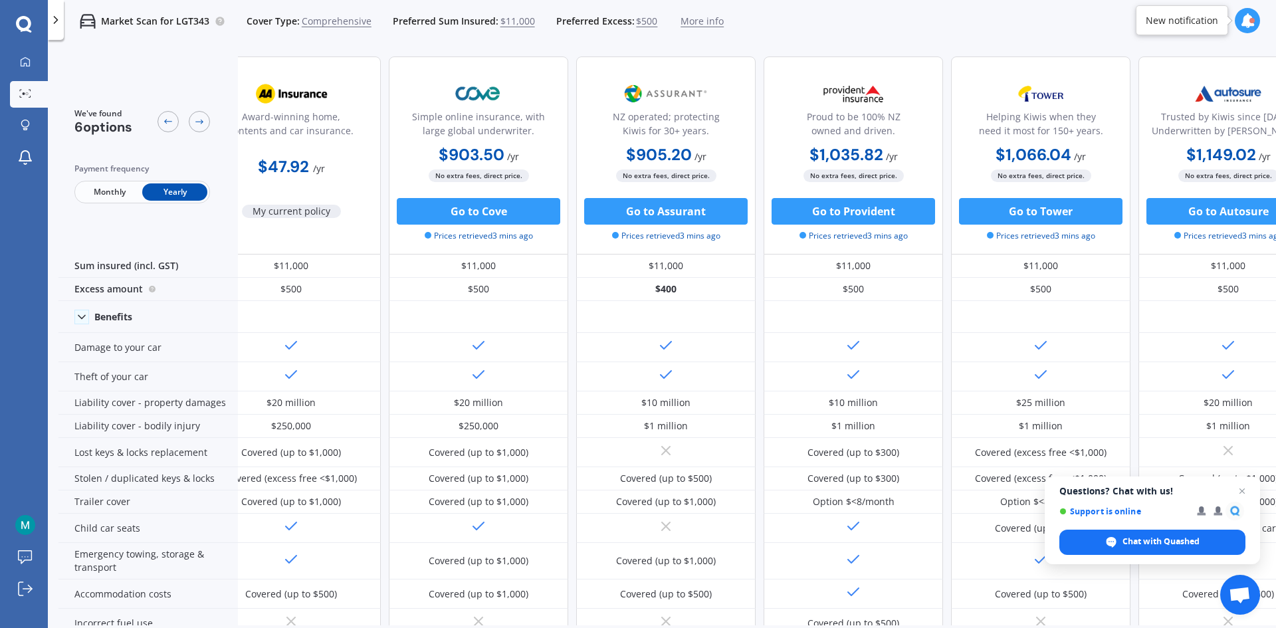
scroll to position [0, 38]
